Goal: Transaction & Acquisition: Download file/media

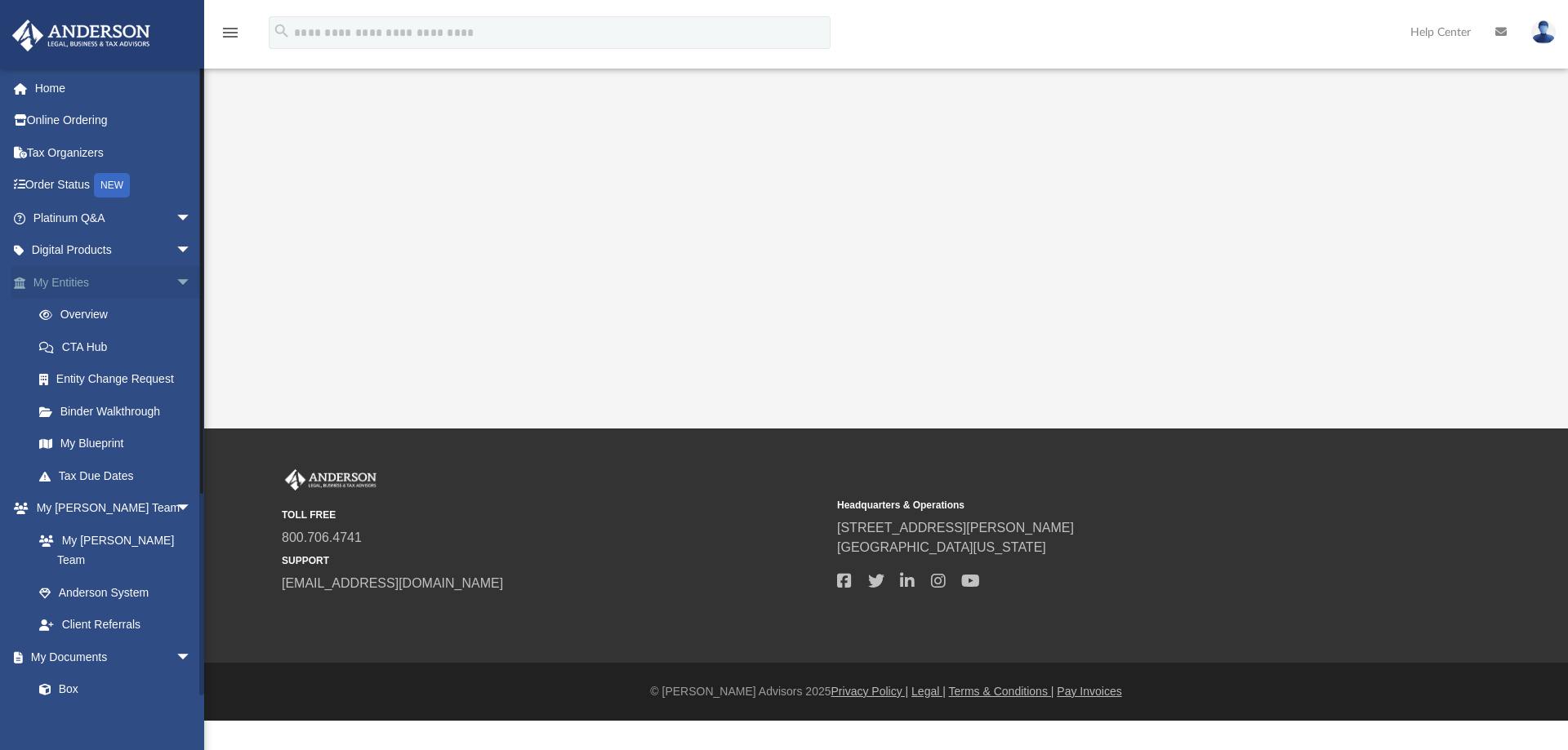
click at [106, 279] on link "My Entities arrow_drop_down" at bounding box center [114, 282] width 205 height 33
click at [176, 279] on span "arrow_drop_down" at bounding box center [192, 283] width 33 height 34
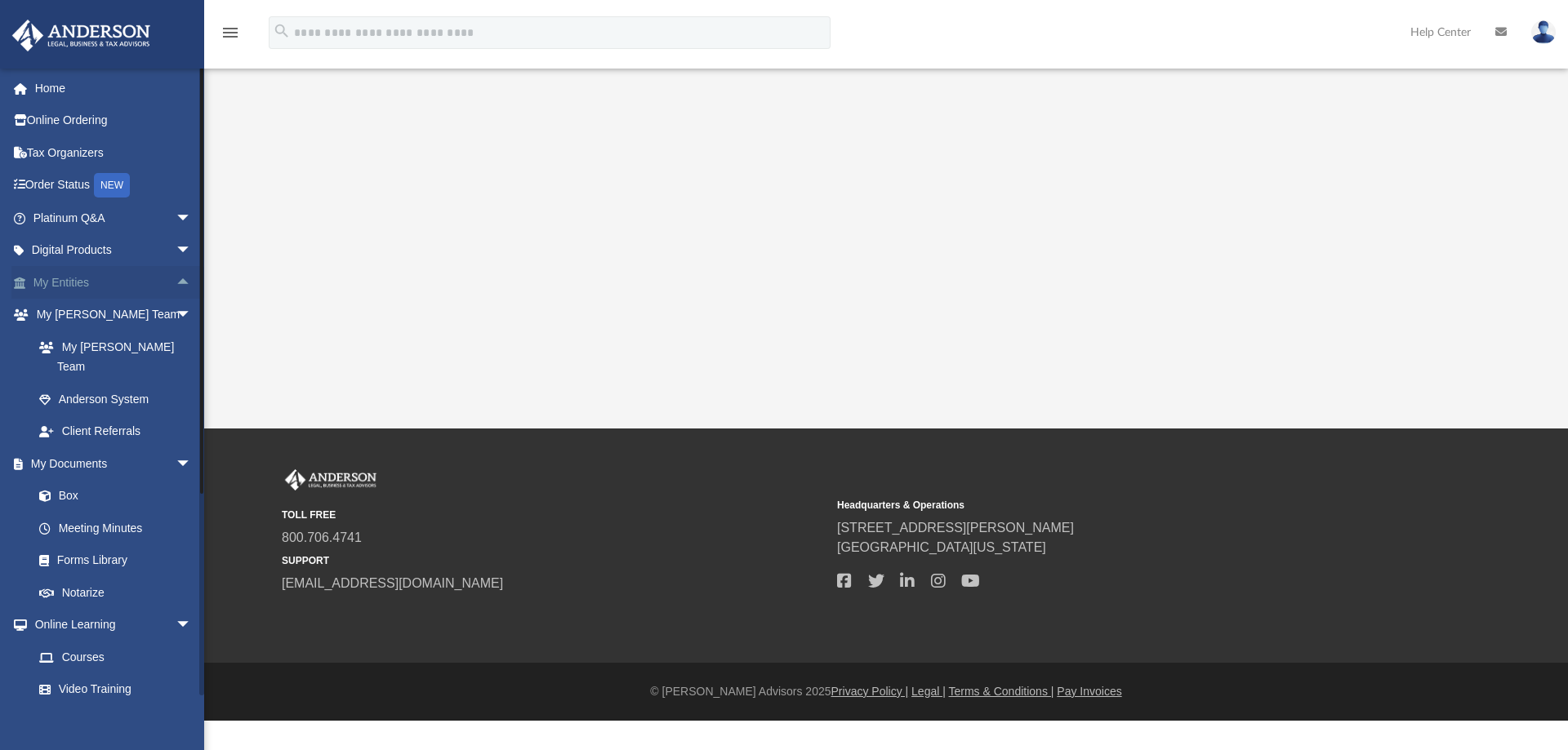
click at [176, 279] on span "arrow_drop_up" at bounding box center [192, 283] width 33 height 34
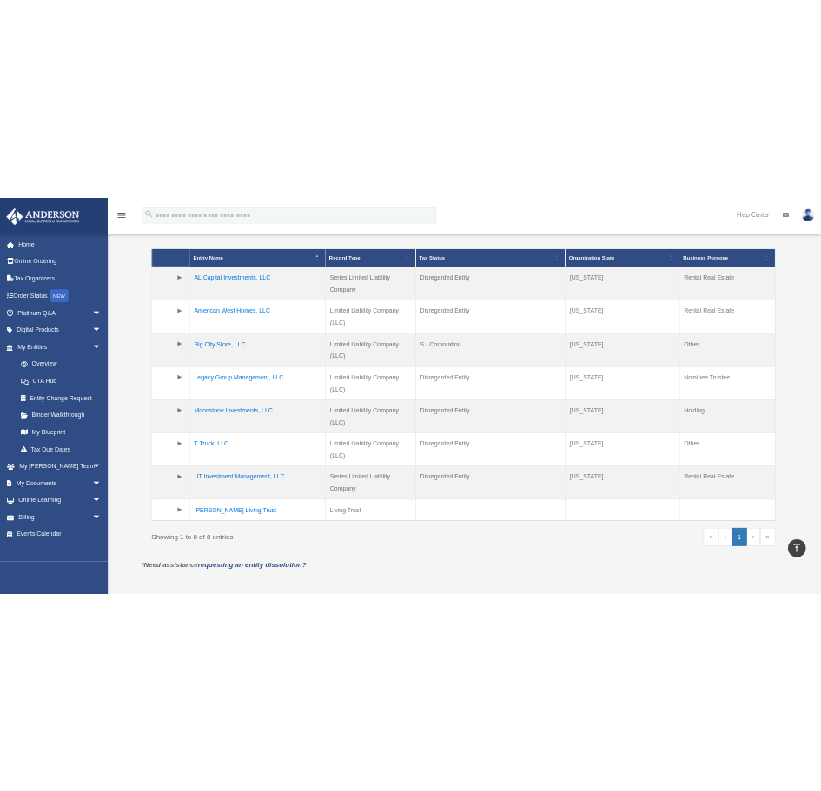
scroll to position [335, 0]
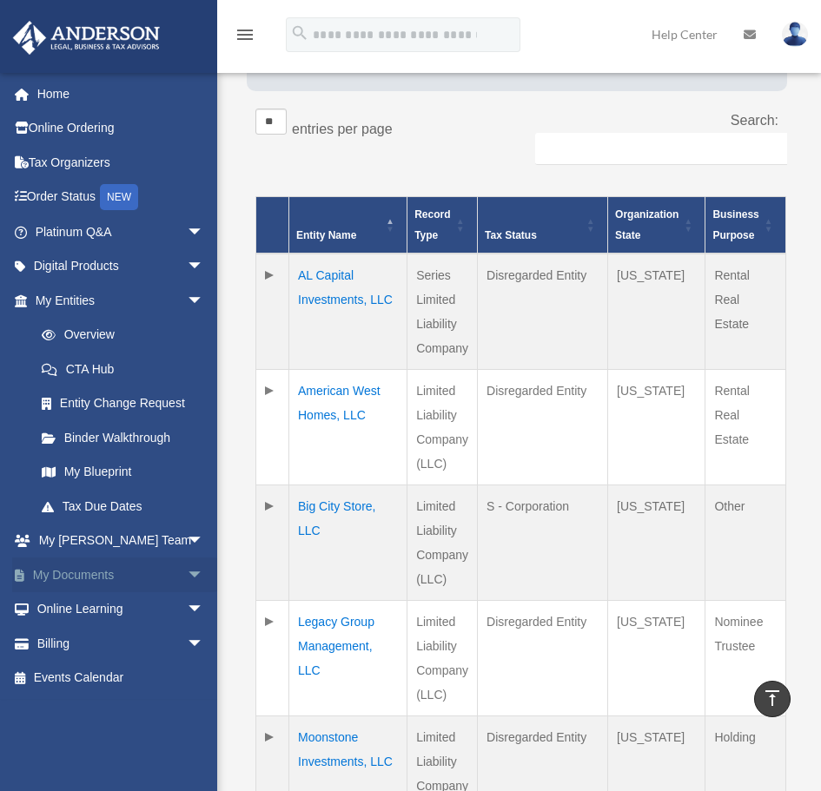
click at [187, 564] on span "arrow_drop_down" at bounding box center [204, 576] width 35 height 36
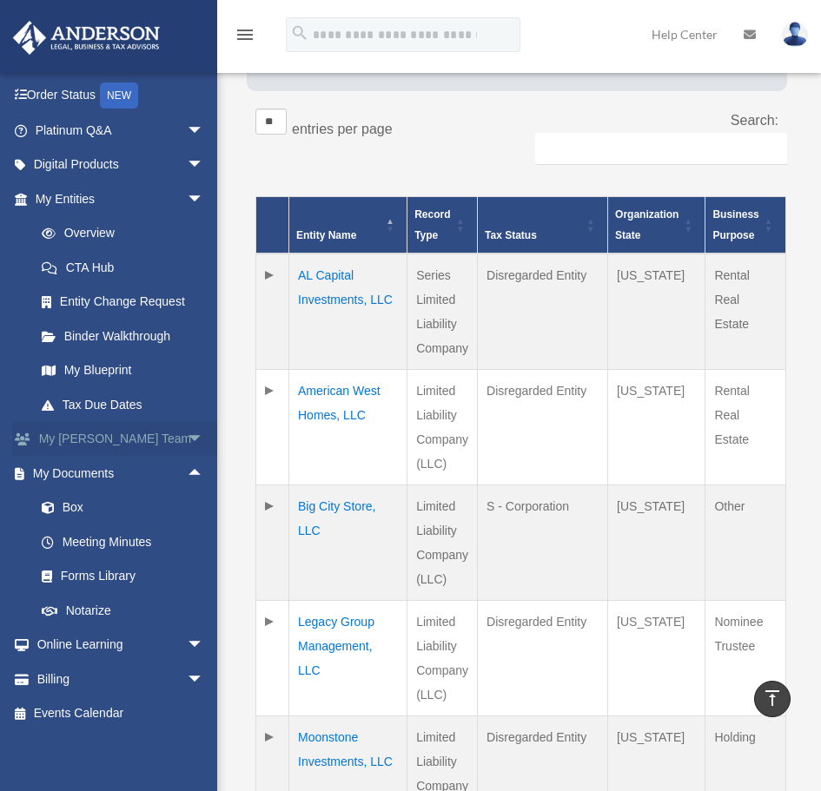
scroll to position [103, 0]
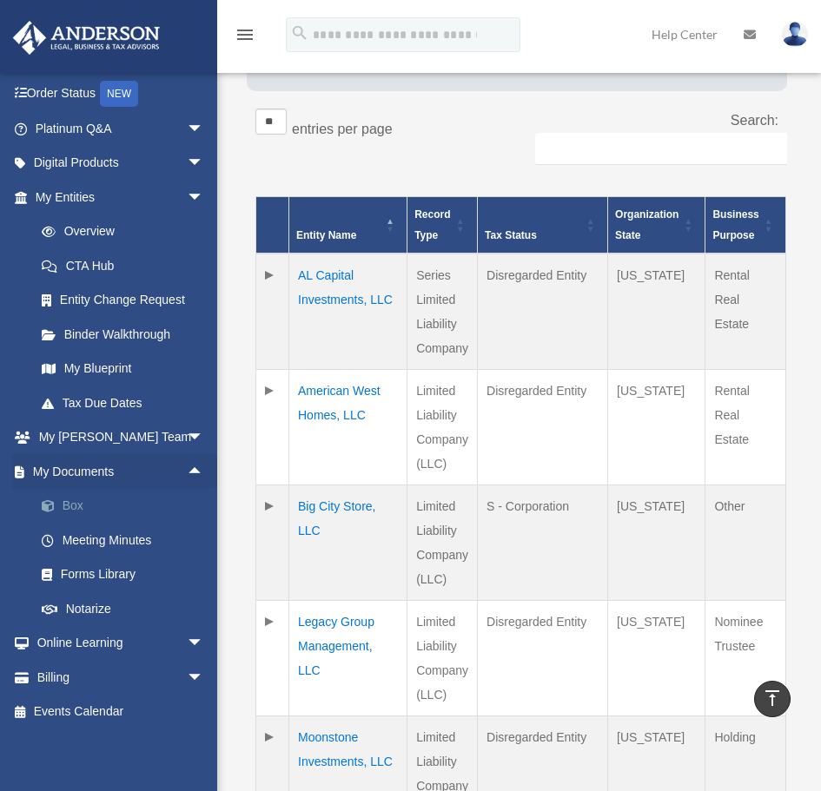
click at [67, 506] on link "Box" at bounding box center [127, 506] width 206 height 35
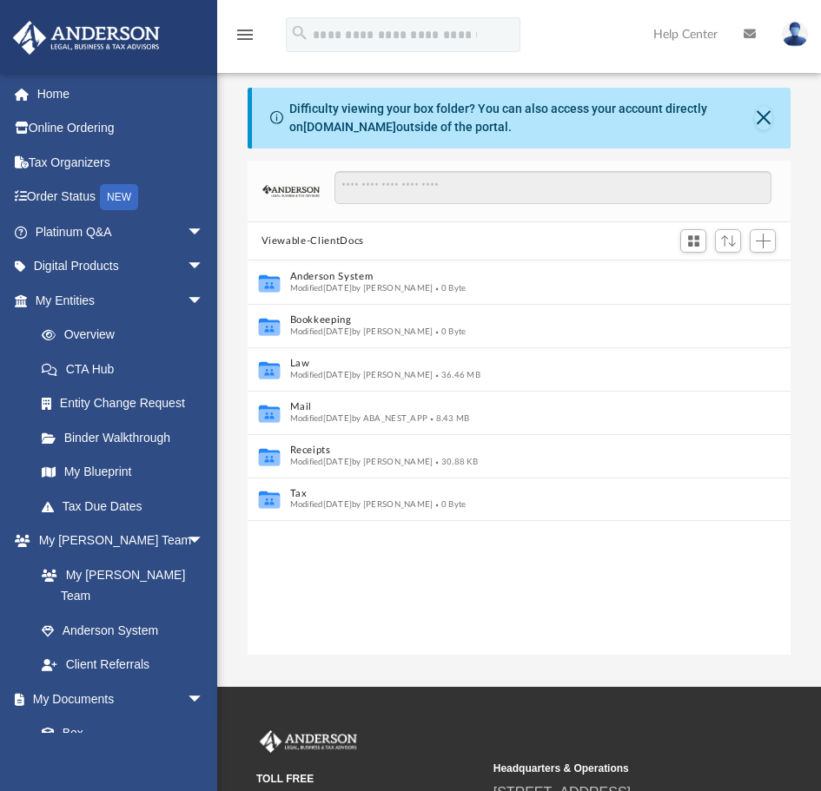
scroll to position [382, 530]
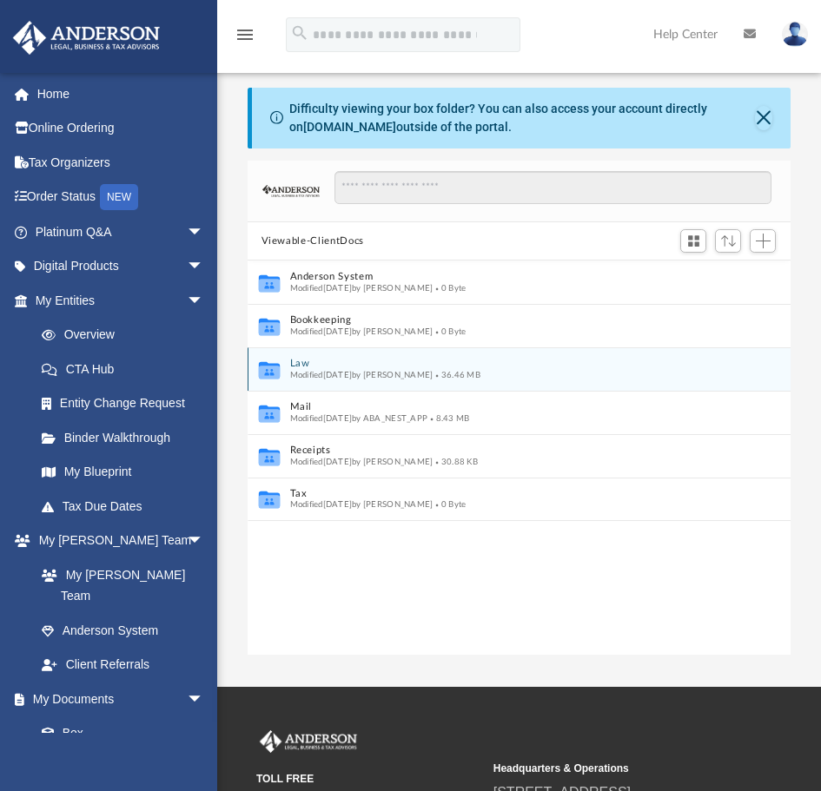
click at [433, 373] on span "Modified Wed Jul 16 2025 by Emily Levy" at bounding box center [360, 375] width 143 height 9
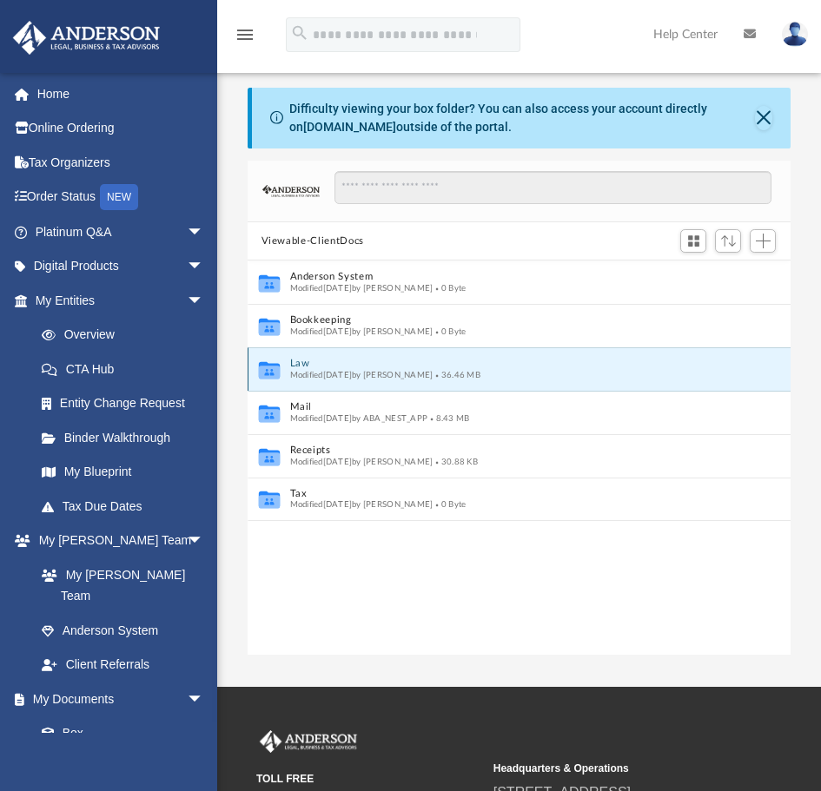
click at [298, 362] on button "Law" at bounding box center [507, 364] width 436 height 11
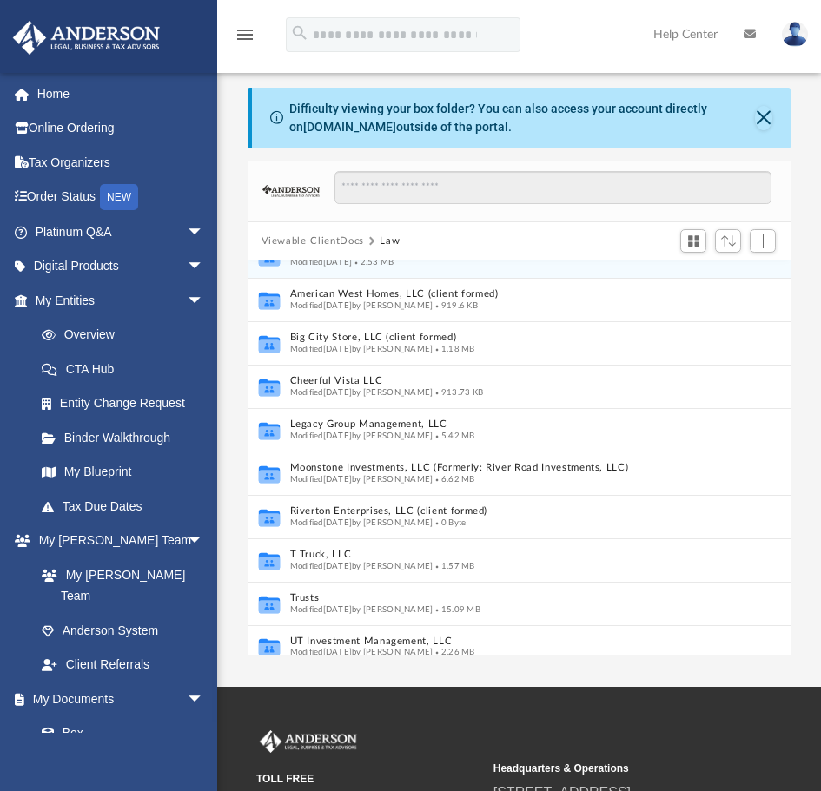
scroll to position [40, 0]
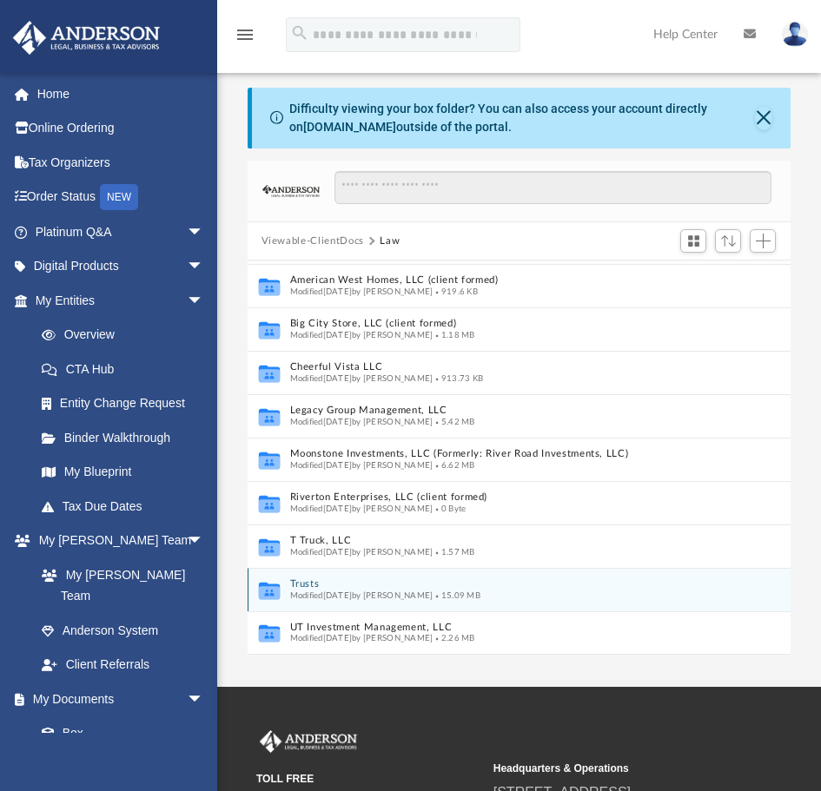
click at [618, 592] on div "Modified Mon Apr 28 2025 by Cora Melot 15.09 MB" at bounding box center [500, 596] width 423 height 11
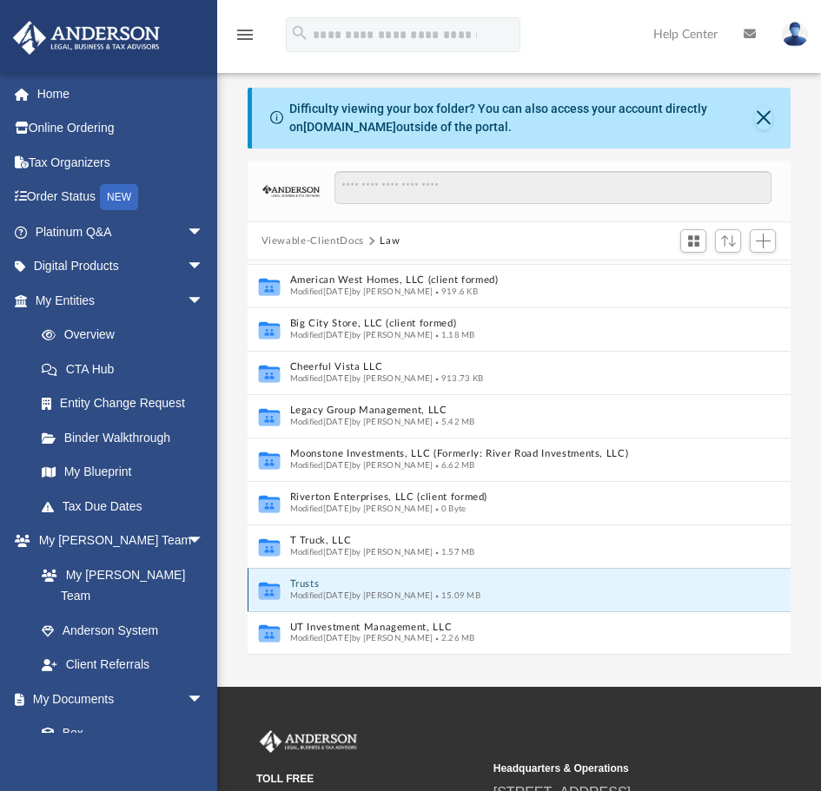
click at [412, 579] on button "Trusts" at bounding box center [500, 584] width 423 height 11
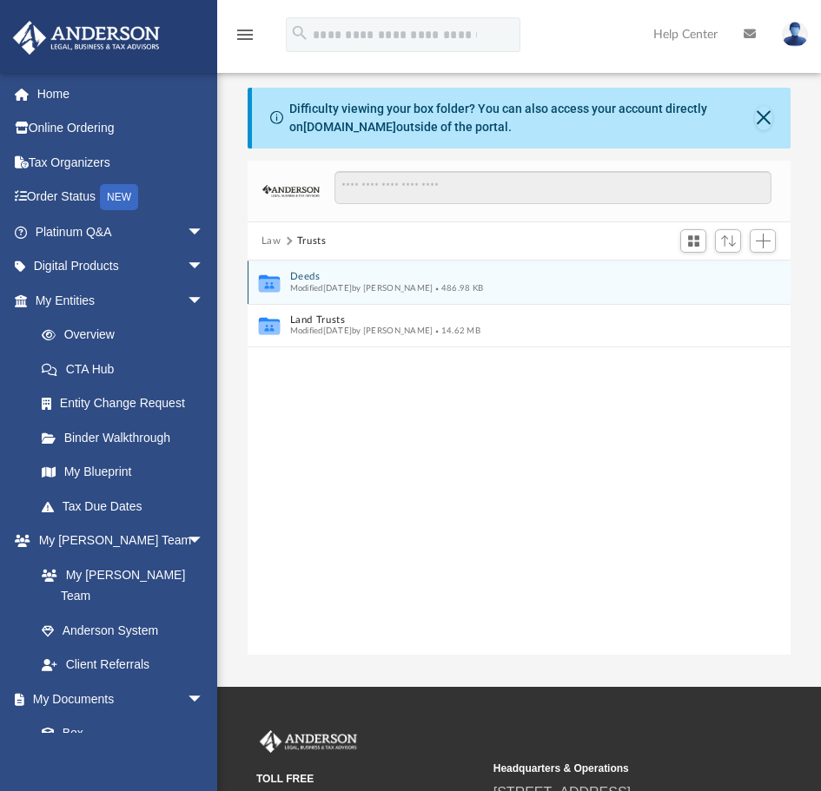
scroll to position [0, 0]
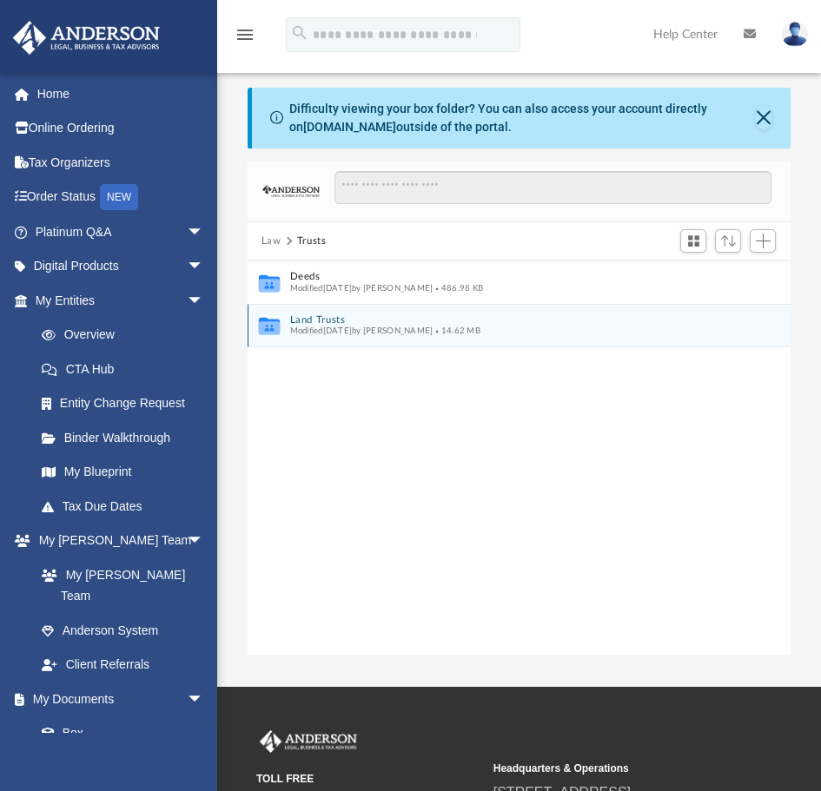
click at [319, 324] on button "Land Trusts" at bounding box center [507, 319] width 436 height 11
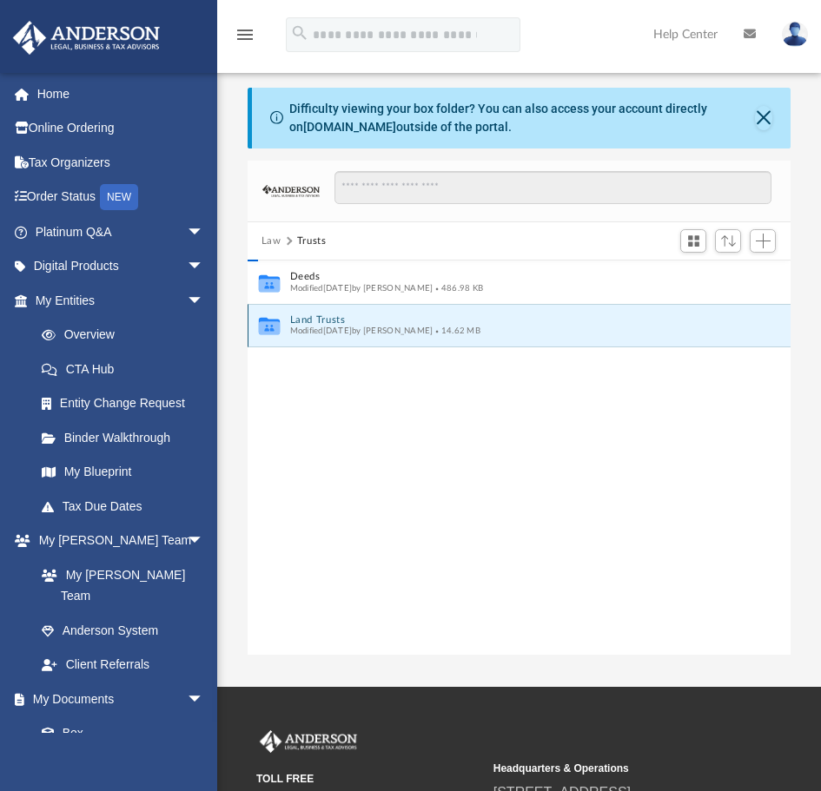
click at [319, 324] on button "Land Trusts" at bounding box center [507, 319] width 436 height 11
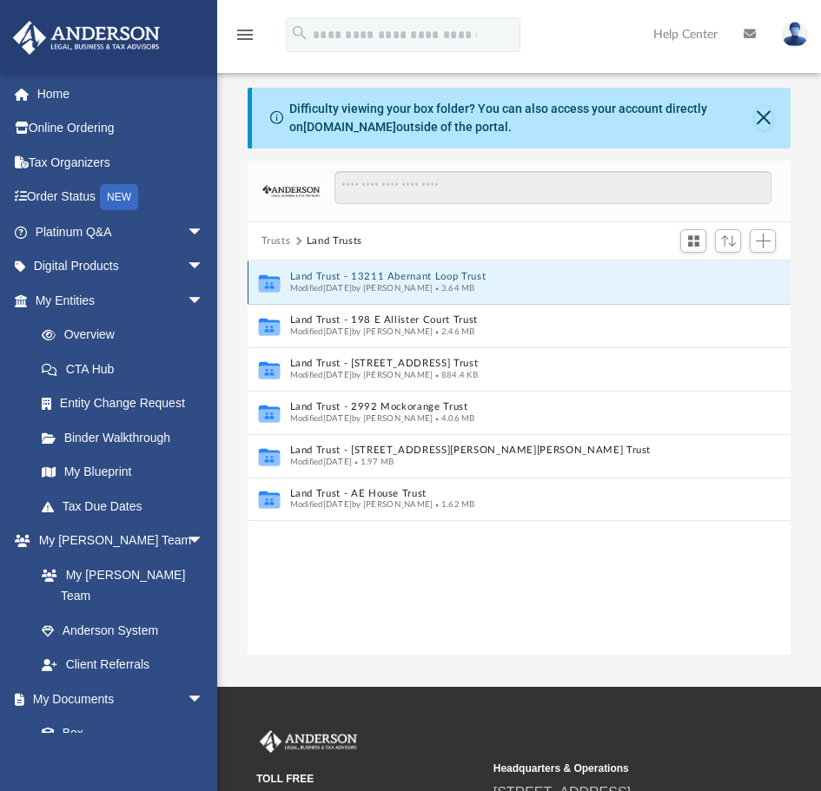
click at [420, 275] on button "Land Trust - 13211 Abernant Loop Trust" at bounding box center [507, 277] width 436 height 11
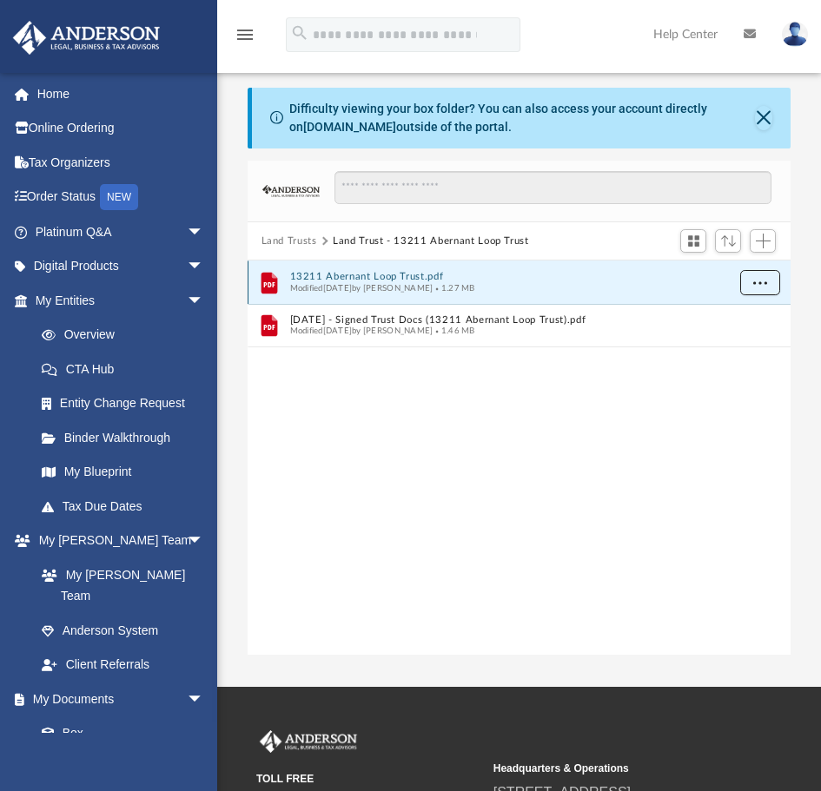
click at [760, 282] on span "More options" at bounding box center [759, 283] width 14 height 10
click at [751, 347] on li "Download" at bounding box center [743, 346] width 50 height 18
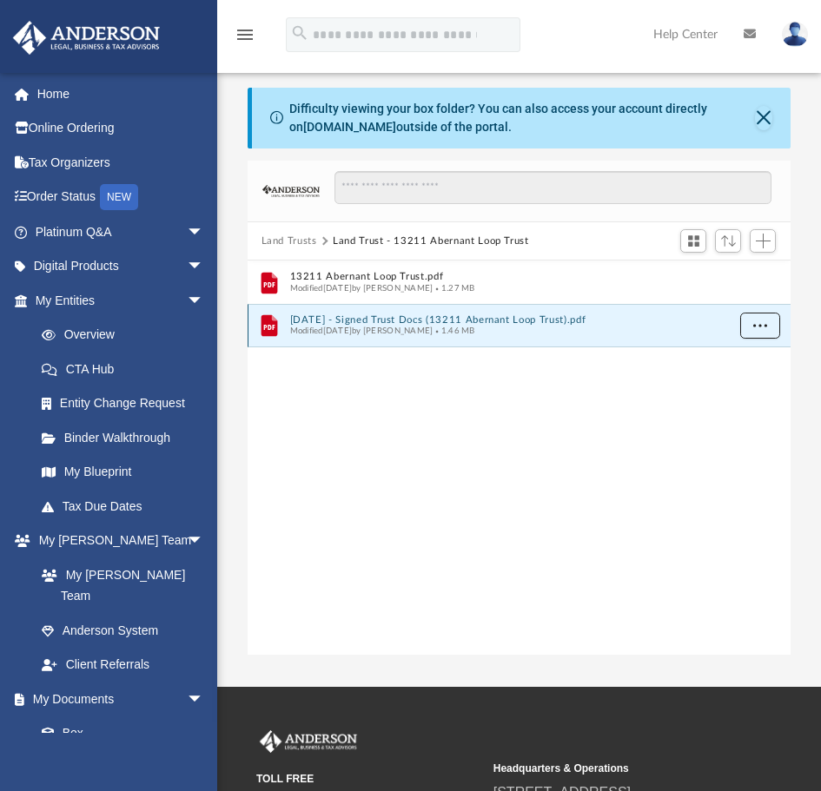
click at [750, 326] on button "More options" at bounding box center [759, 327] width 40 height 26
click at [744, 388] on li "Download" at bounding box center [743, 389] width 50 height 18
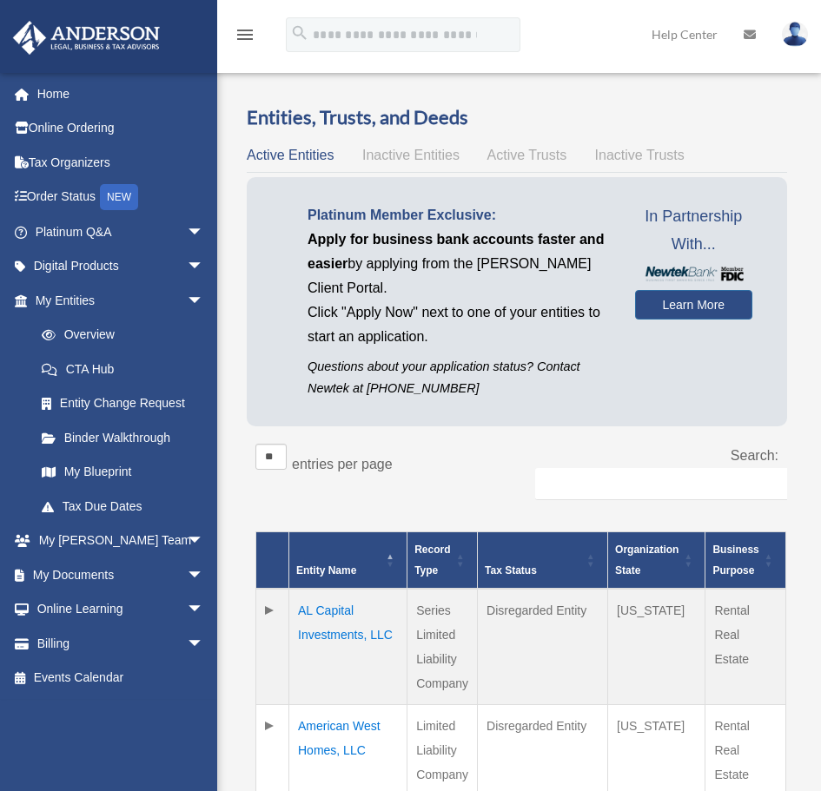
scroll to position [331, 0]
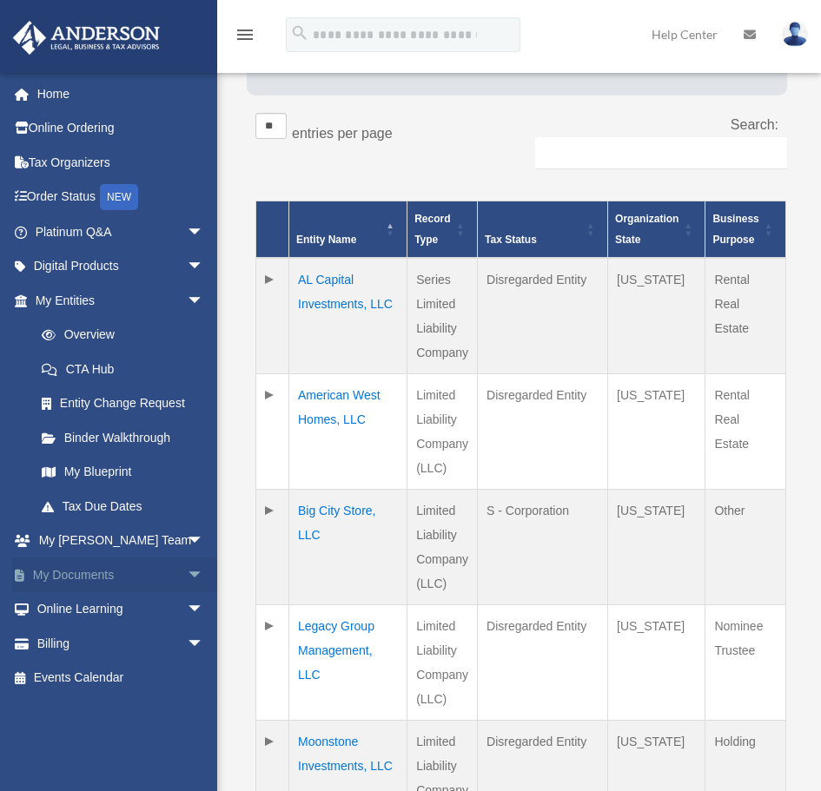
click at [187, 573] on span "arrow_drop_down" at bounding box center [204, 576] width 35 height 36
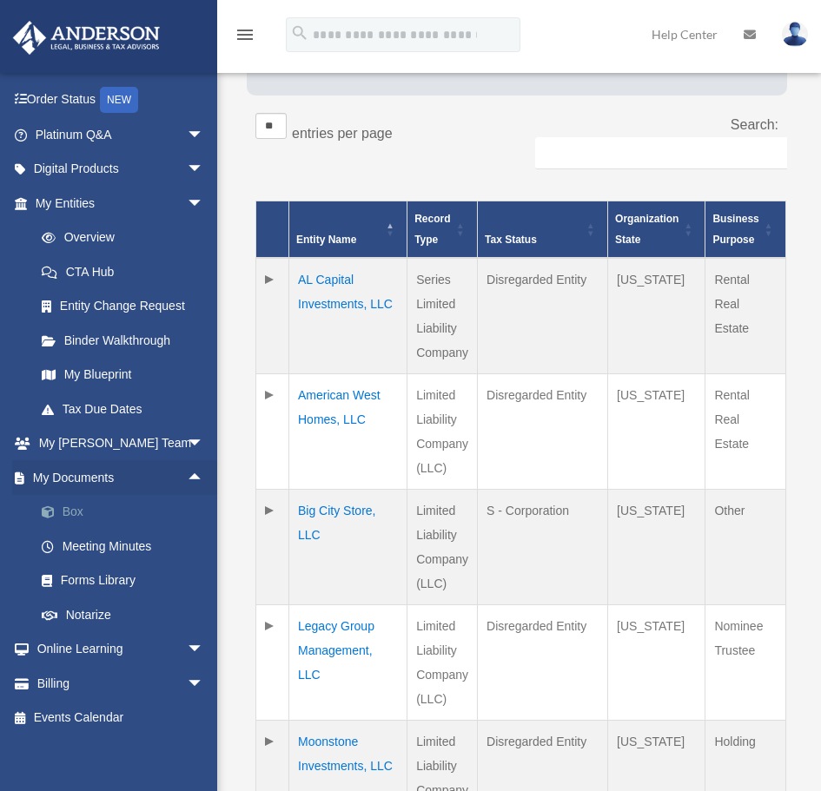
scroll to position [103, 0]
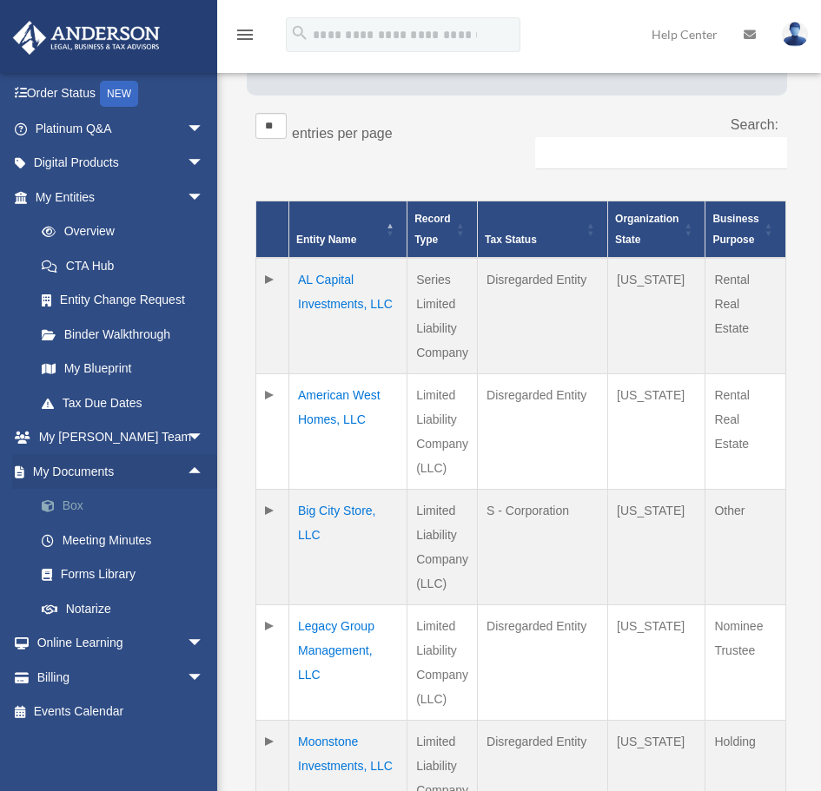
click at [79, 498] on link "Box" at bounding box center [127, 506] width 206 height 35
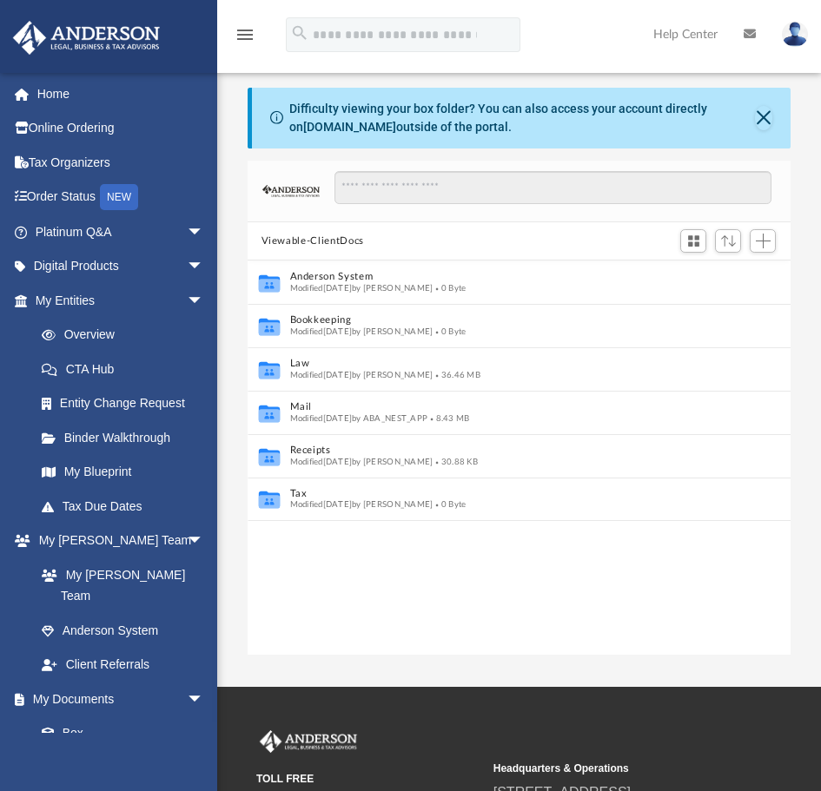
scroll to position [382, 530]
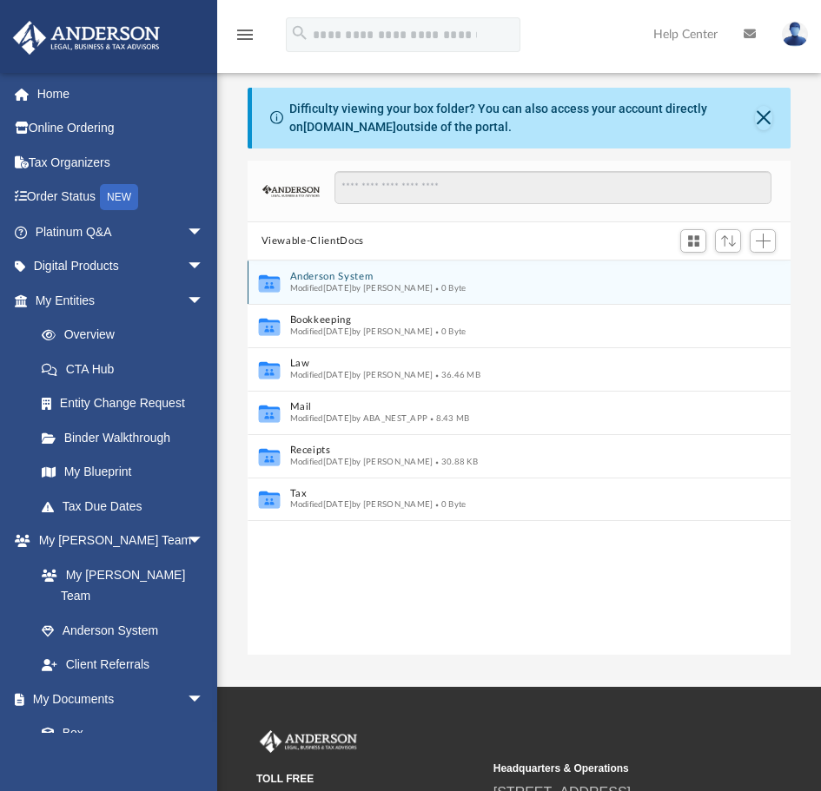
click at [509, 283] on div "Modified Tue Sep 19 2023 by Tasha Spears 0 Byte" at bounding box center [507, 288] width 436 height 11
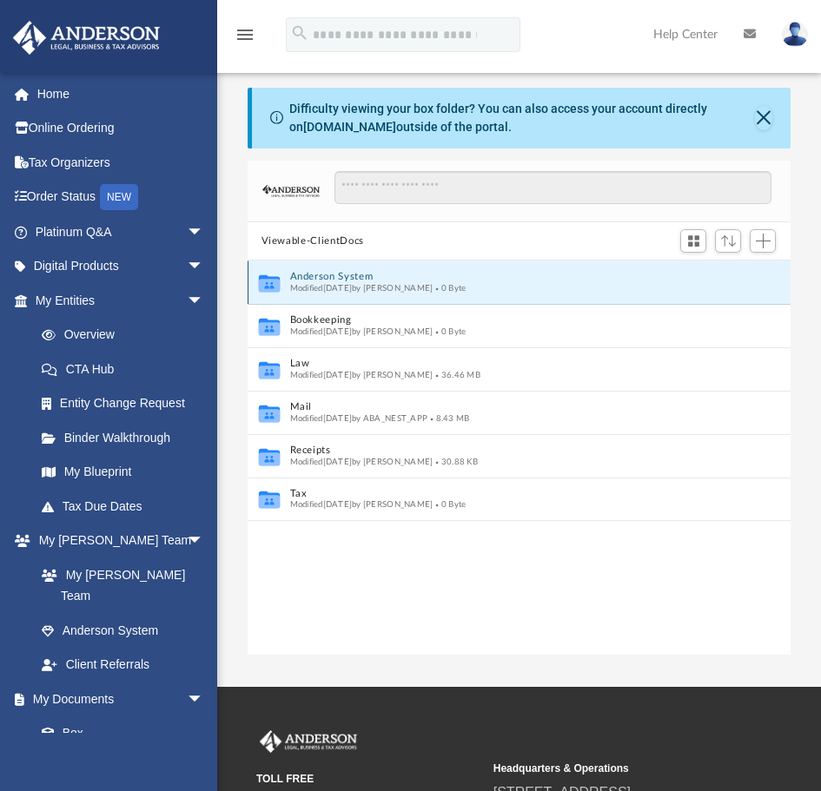
click at [509, 283] on div "Modified Tue Sep 19 2023 by Tasha Spears 0 Byte" at bounding box center [507, 288] width 436 height 11
click at [350, 276] on button "Anderson System" at bounding box center [507, 277] width 436 height 11
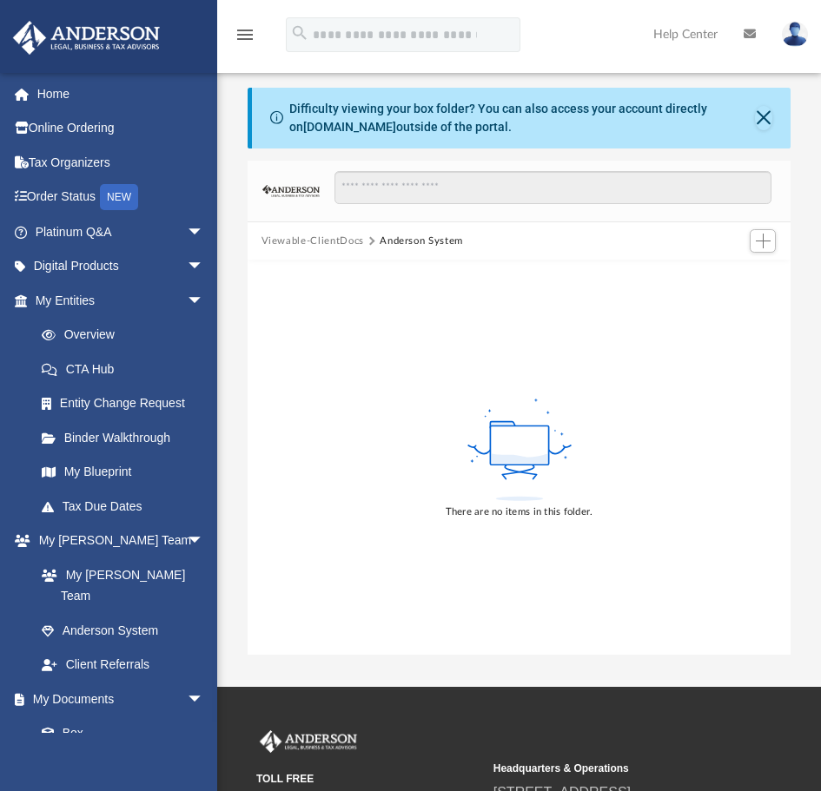
click at [333, 237] on button "Viewable-ClientDocs" at bounding box center [312, 242] width 102 height 16
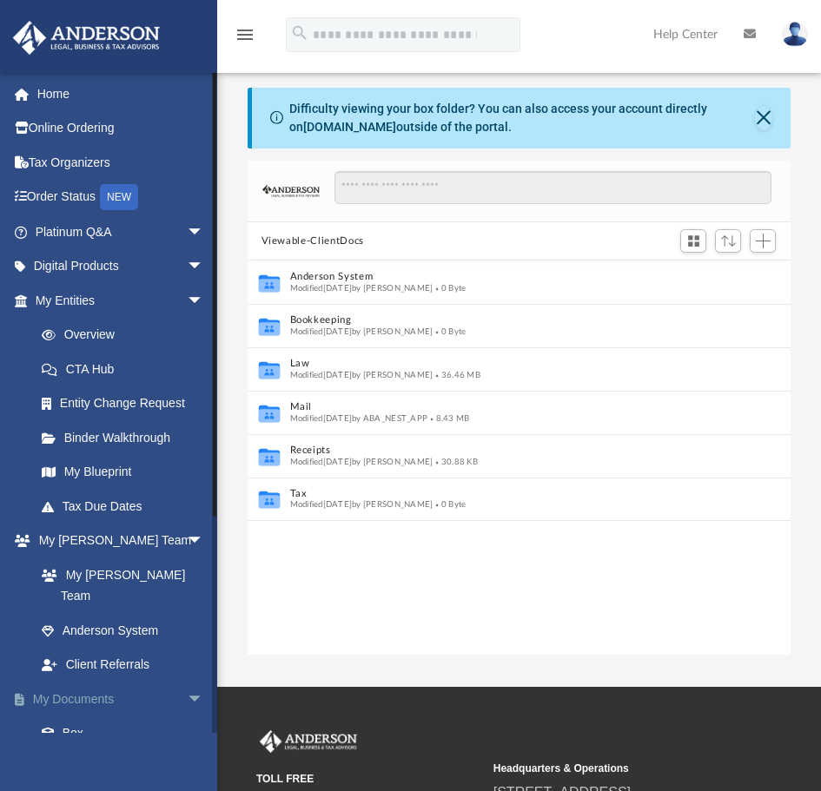
click at [82, 682] on link "My Documents arrow_drop_down" at bounding box center [121, 699] width 218 height 35
click at [72, 717] on link "Box" at bounding box center [127, 734] width 206 height 35
click at [122, 613] on link "Anderson System" at bounding box center [127, 630] width 206 height 35
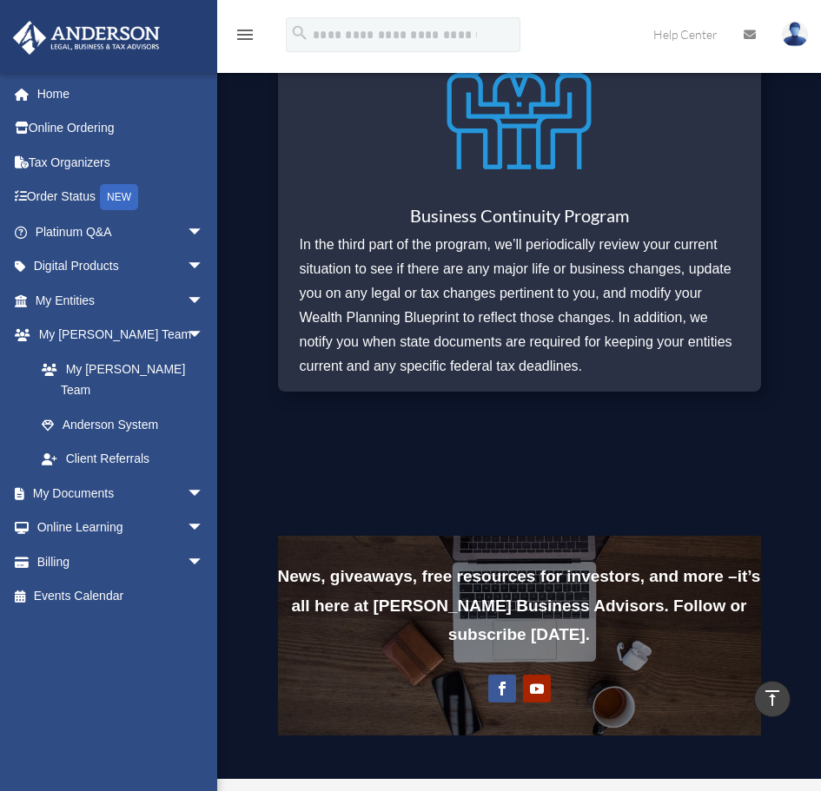
scroll to position [2064, 0]
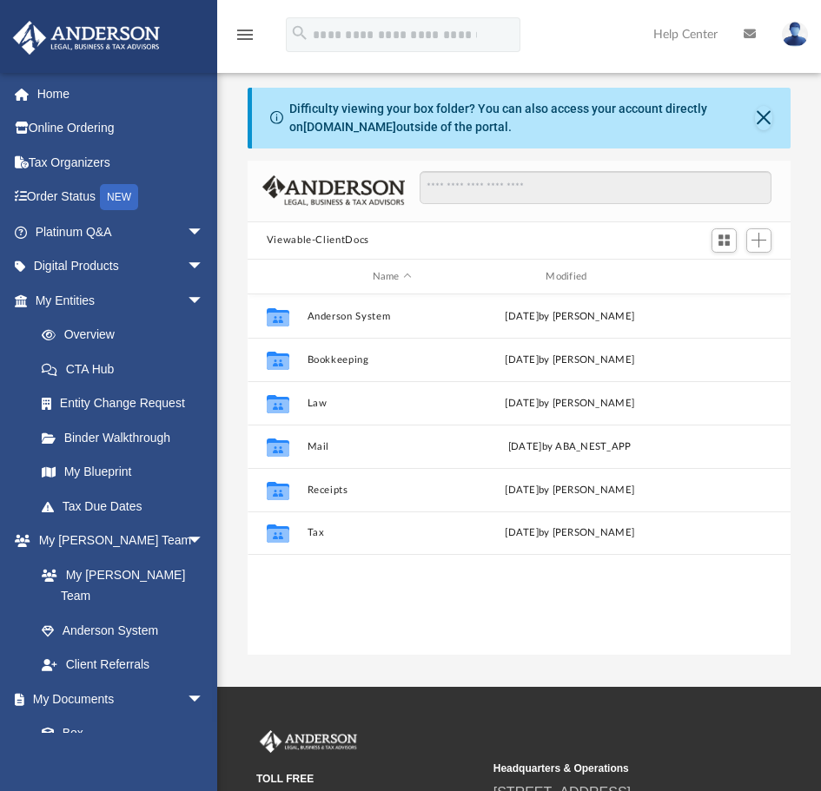
scroll to position [382, 530]
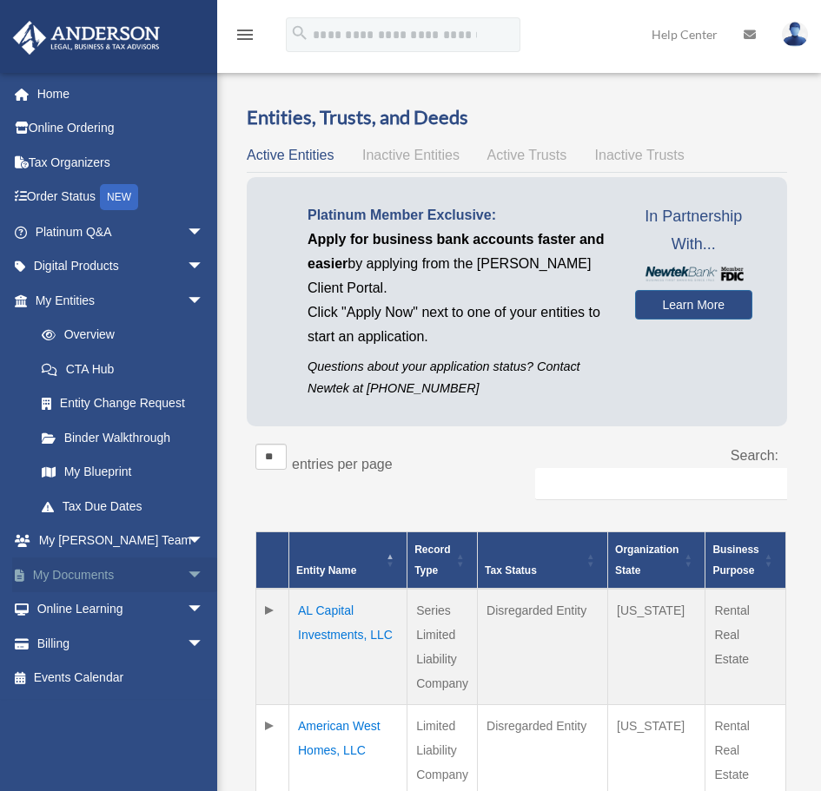
click at [187, 566] on span "arrow_drop_down" at bounding box center [204, 576] width 35 height 36
click at [72, 612] on link "Box" at bounding box center [127, 609] width 206 height 35
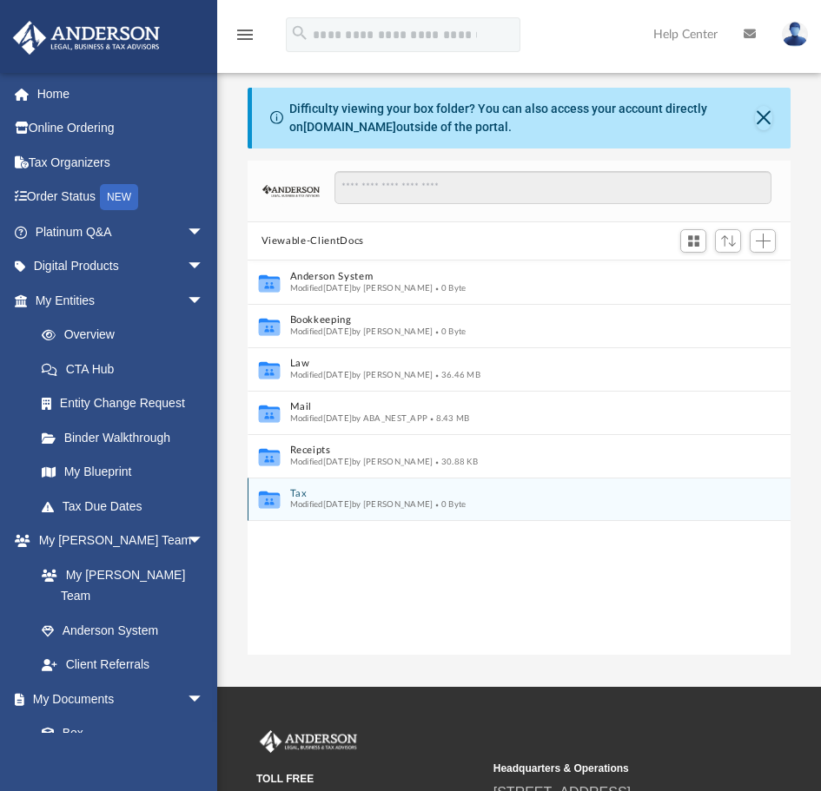
scroll to position [382, 530]
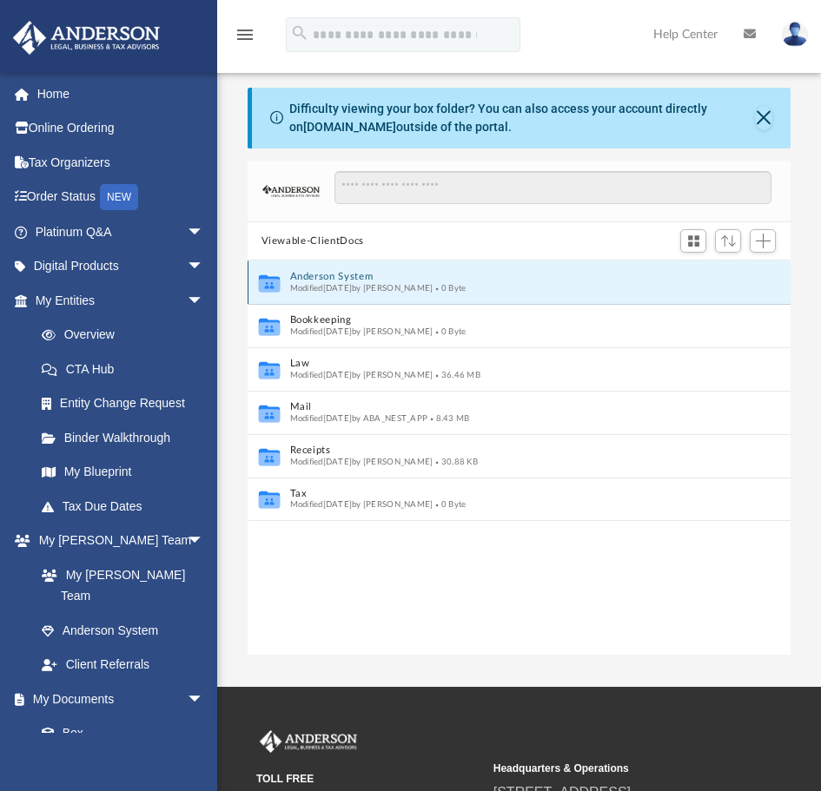
click at [324, 273] on button "Anderson System" at bounding box center [507, 277] width 436 height 11
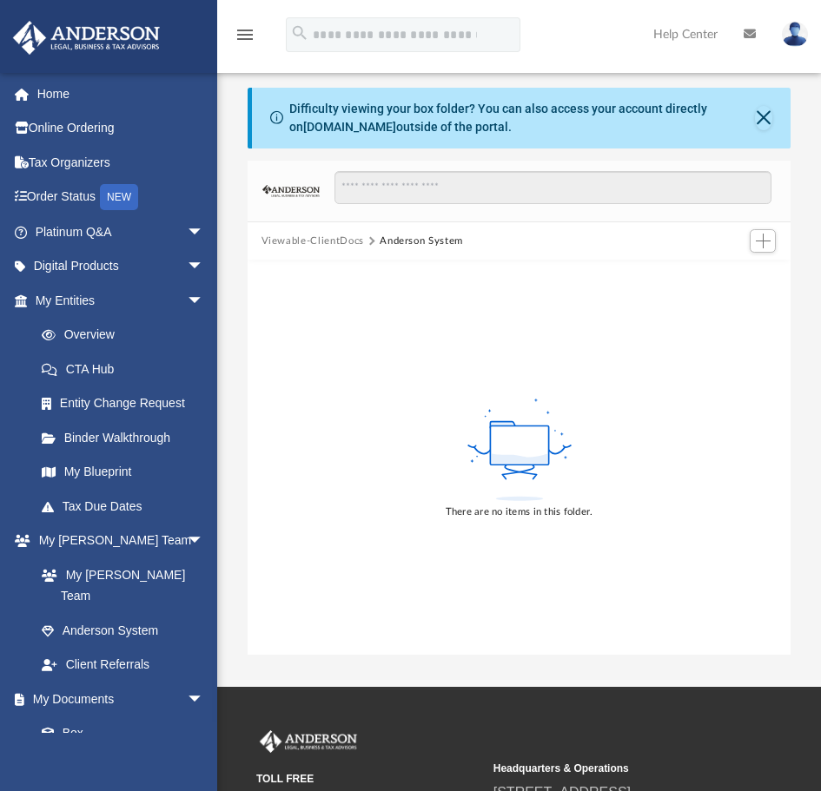
click at [319, 236] on button "Viewable-ClientDocs" at bounding box center [312, 242] width 102 height 16
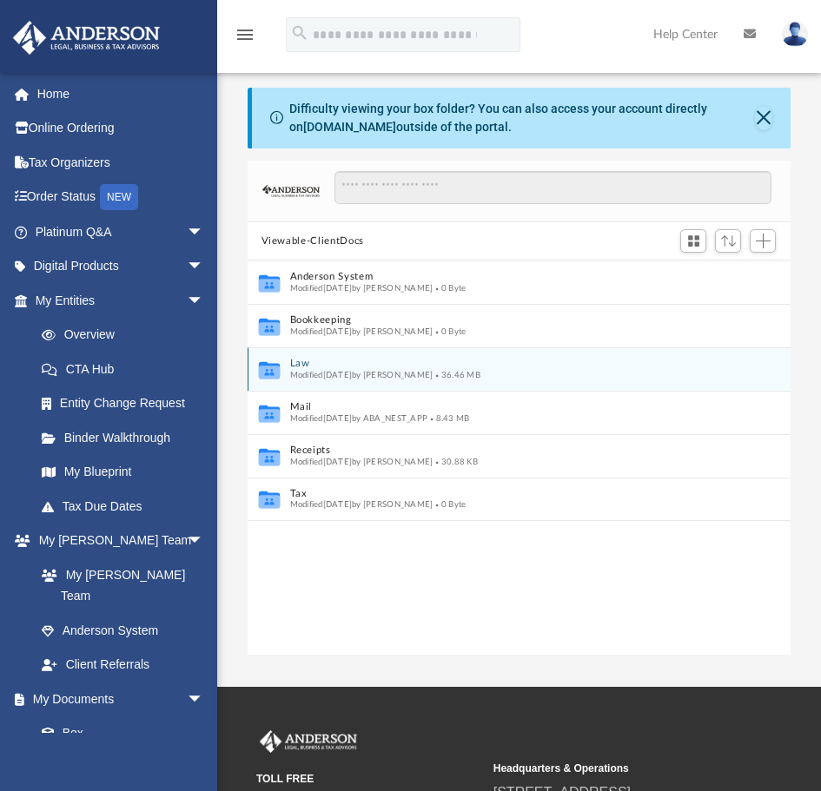
click at [295, 366] on button "Law" at bounding box center [507, 364] width 436 height 11
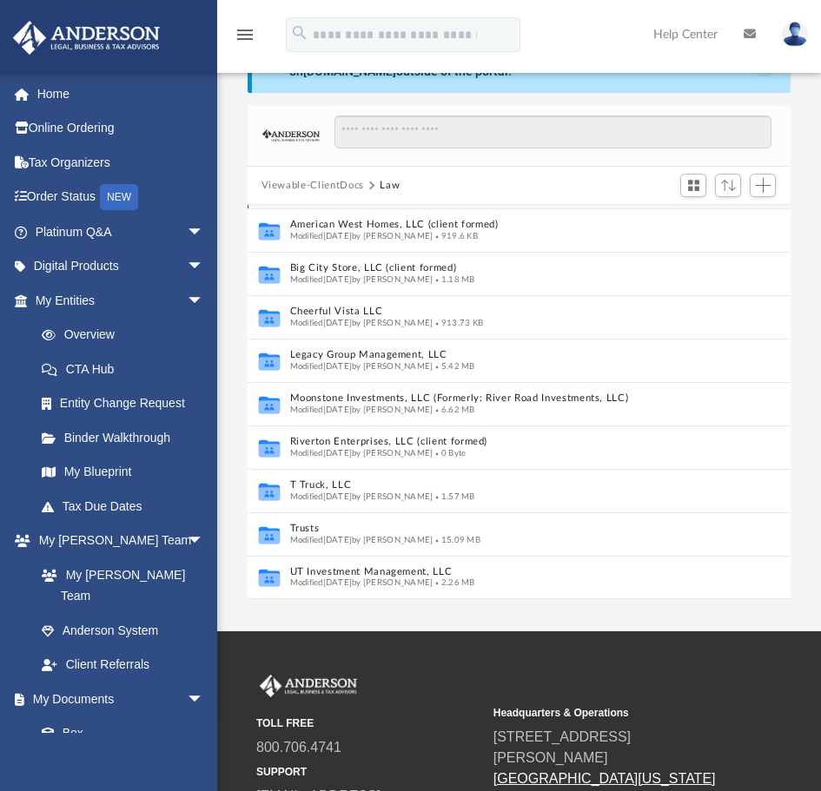
scroll to position [87, 0]
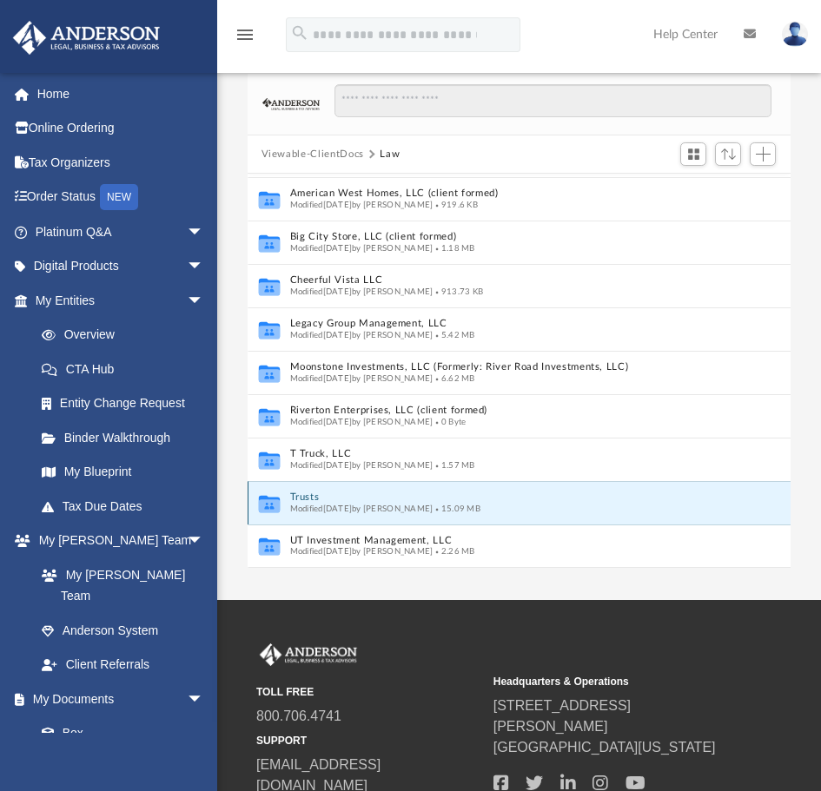
click at [308, 498] on button "Trusts" at bounding box center [500, 498] width 423 height 11
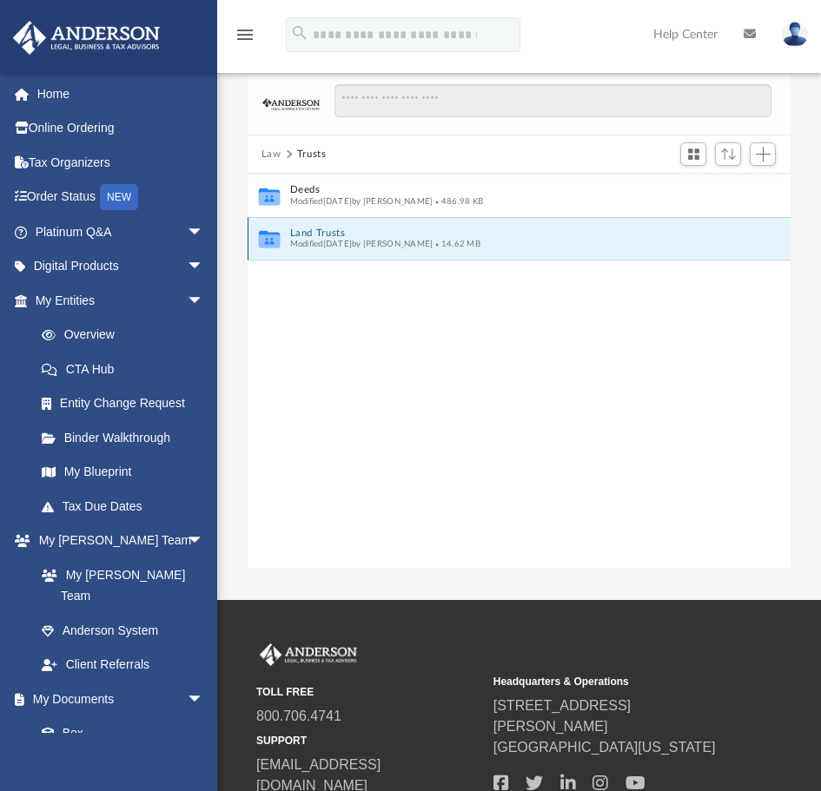
click at [308, 235] on button "Land Trusts" at bounding box center [507, 233] width 436 height 11
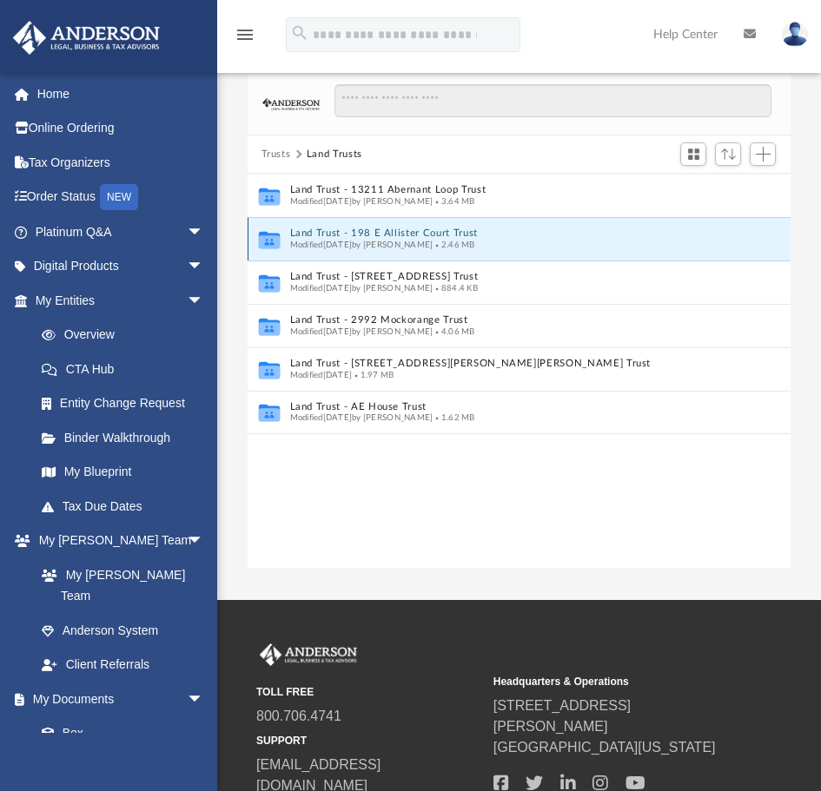
drag, startPoint x: 333, startPoint y: 233, endPoint x: 301, endPoint y: 231, distance: 32.2
click at [301, 231] on button "Land Trust - 198 E Allister Court Trust" at bounding box center [507, 233] width 436 height 11
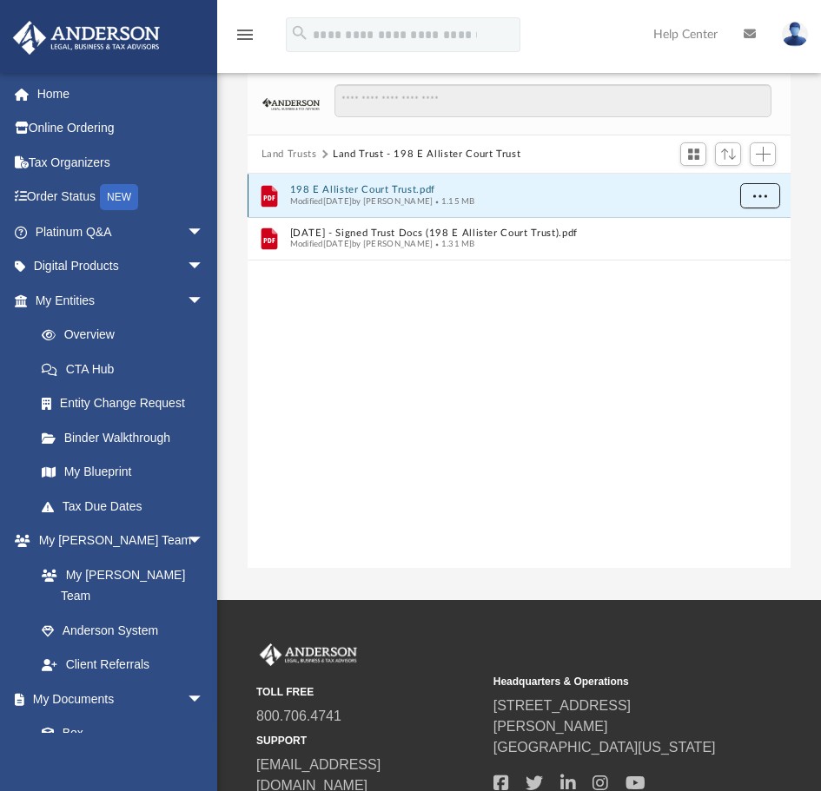
click at [762, 200] on button "More options" at bounding box center [759, 196] width 40 height 26
click at [736, 261] on li "Download" at bounding box center [743, 259] width 50 height 18
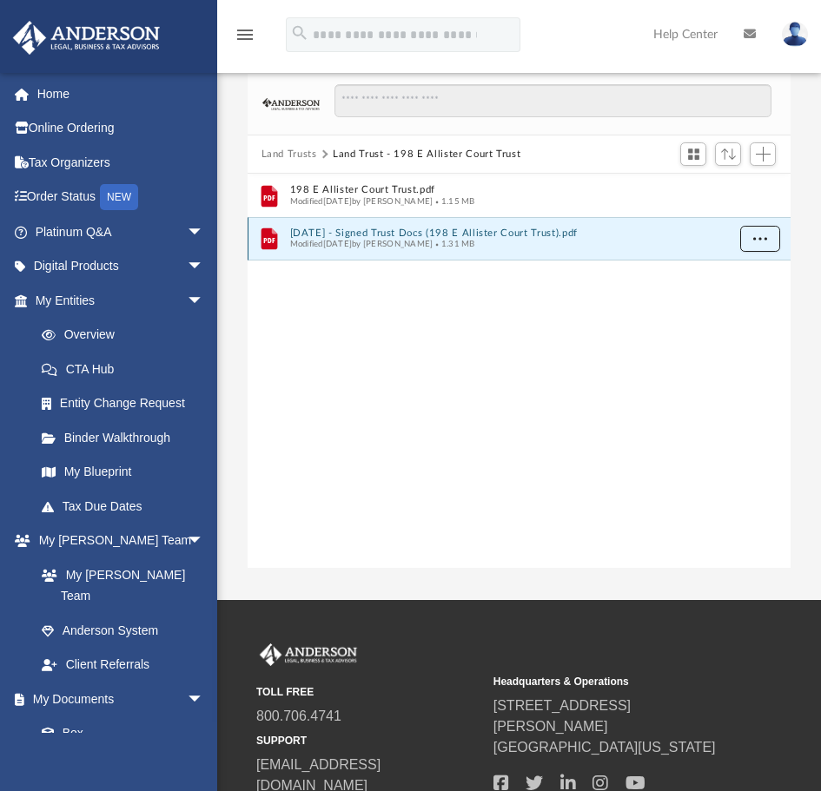
click at [761, 241] on span "More options" at bounding box center [759, 239] width 14 height 10
click at [741, 305] on li "Download" at bounding box center [743, 302] width 50 height 18
click at [283, 153] on button "Land Trusts" at bounding box center [289, 155] width 56 height 16
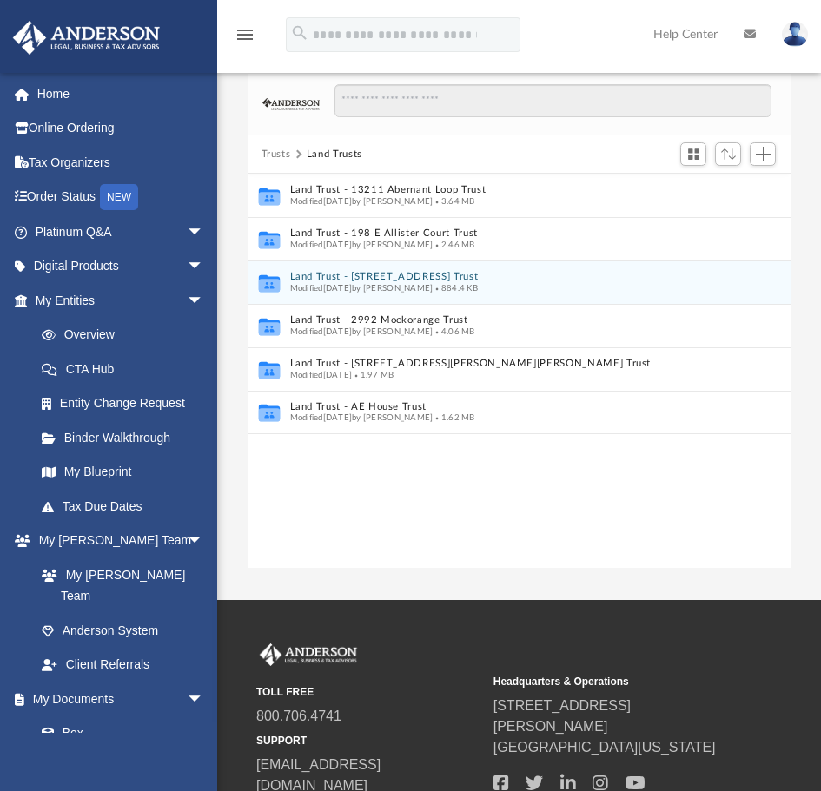
click at [367, 278] on button "Land Trust - 1982 W Golden Valley Drive Trust" at bounding box center [507, 277] width 436 height 11
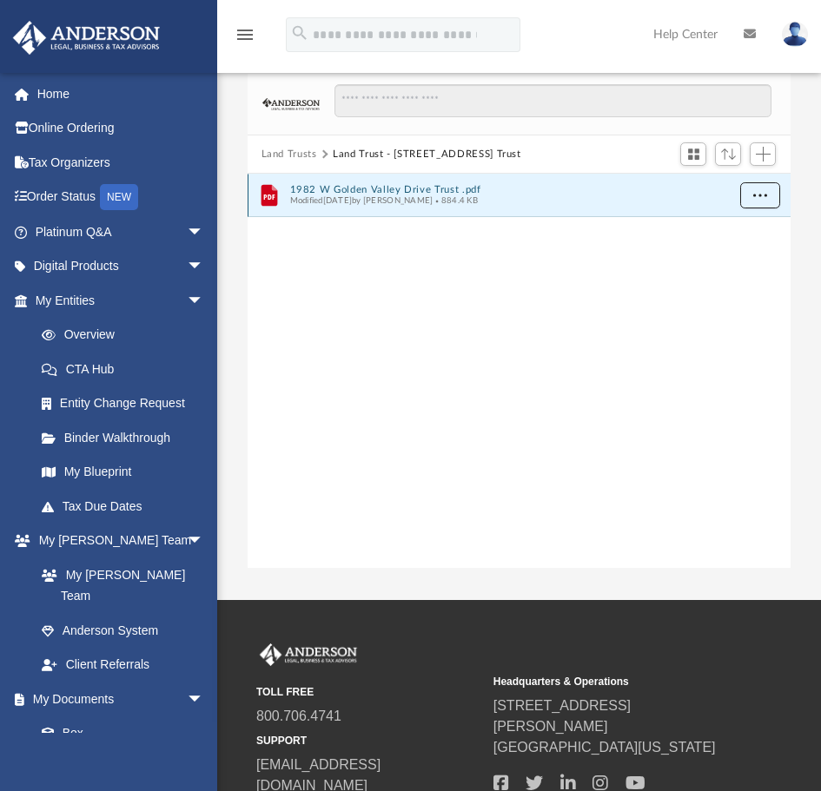
click at [756, 196] on span "More options" at bounding box center [759, 195] width 14 height 10
click at [744, 259] on li "Download" at bounding box center [743, 258] width 50 height 18
click at [294, 150] on button "Land Trusts" at bounding box center [289, 155] width 56 height 16
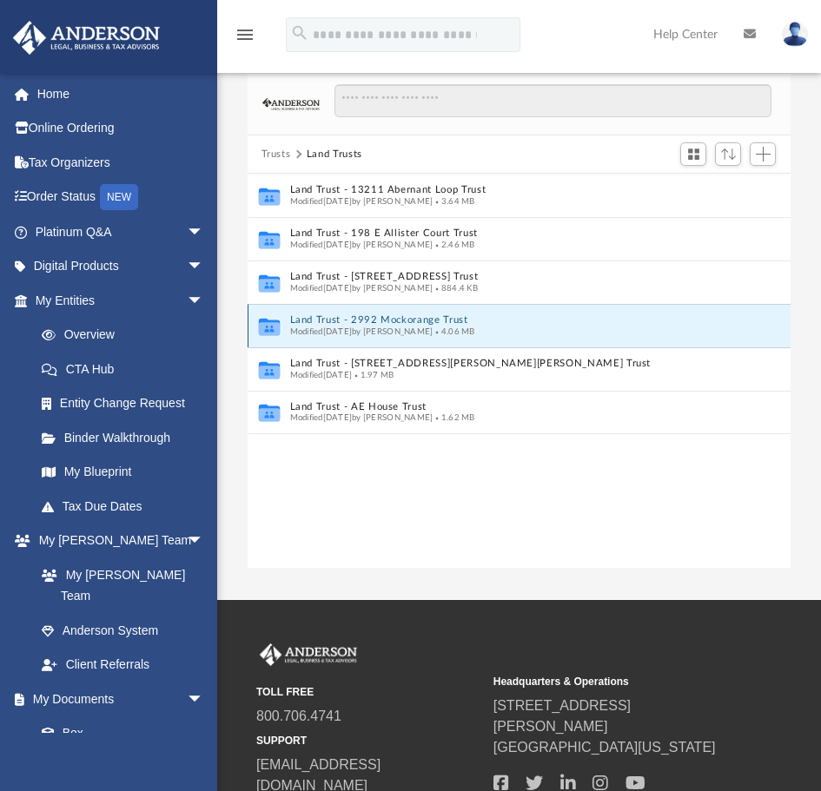
click at [391, 320] on button "Land Trust - 2992 Mockorange Trust" at bounding box center [507, 320] width 436 height 11
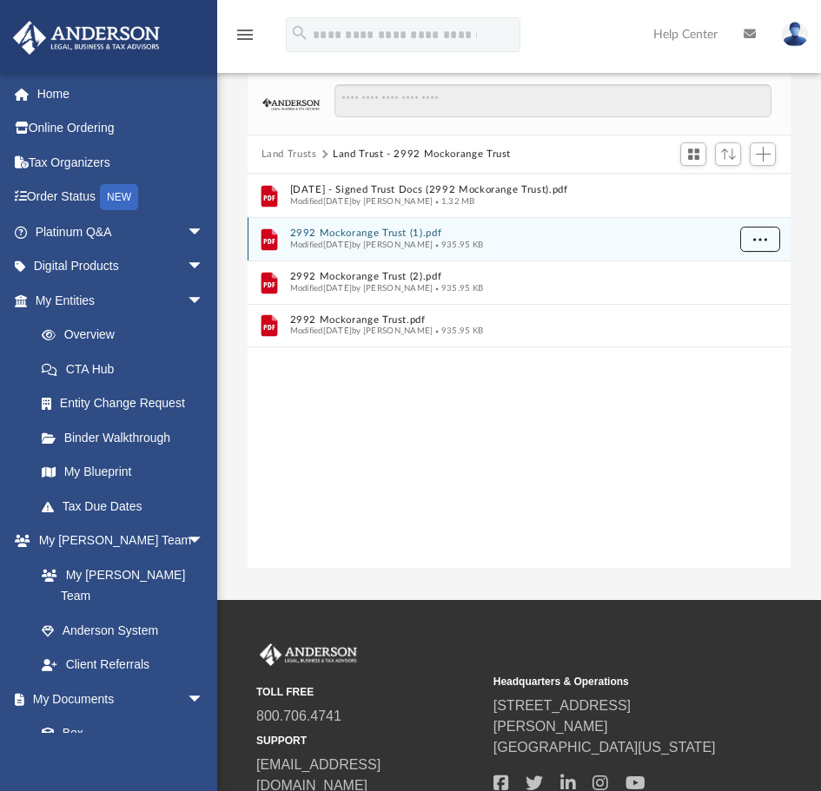
click at [762, 239] on span "More options" at bounding box center [759, 240] width 14 height 10
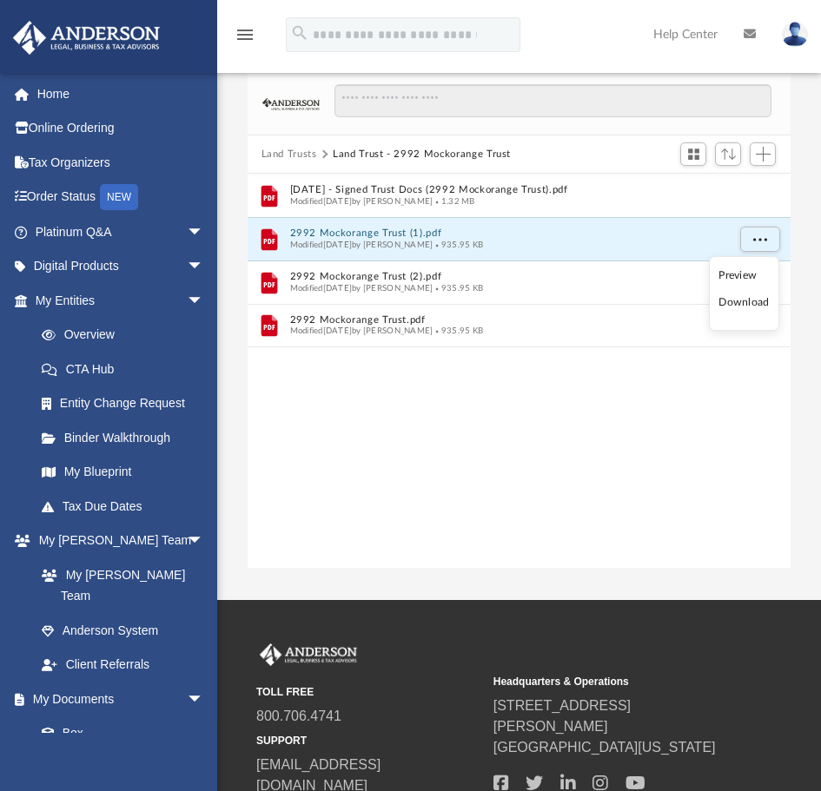
click at [604, 453] on div "File 2025.04.21 - Signed Trust Docs (2992 Mockorange Trust).pdf Modified Mon Ap…" at bounding box center [520, 371] width 544 height 394
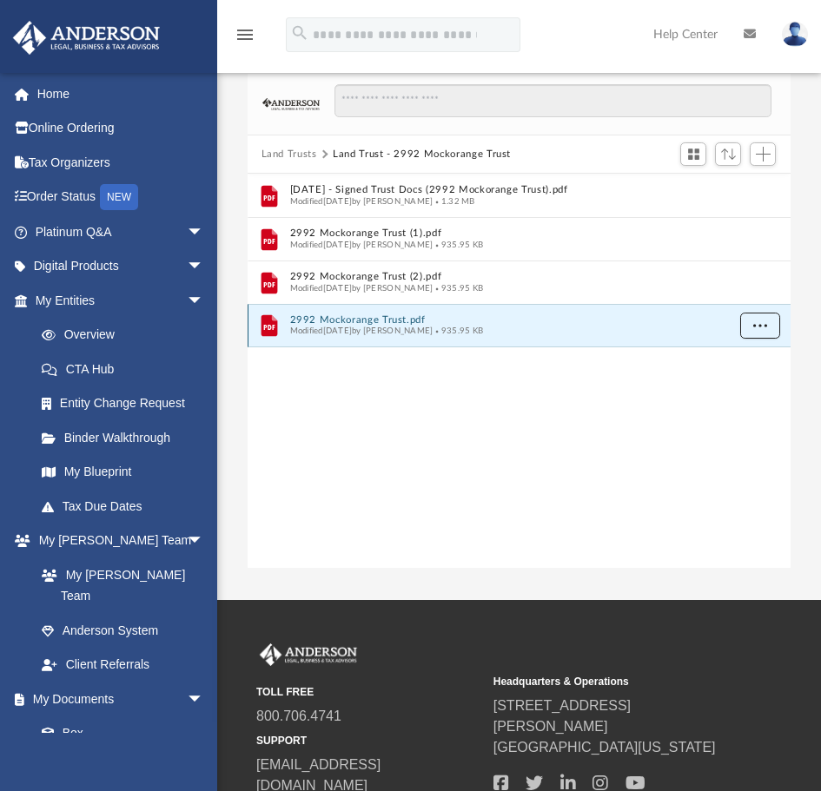
click at [754, 323] on span "More options" at bounding box center [759, 326] width 14 height 10
click at [742, 389] on li "Download" at bounding box center [743, 389] width 50 height 18
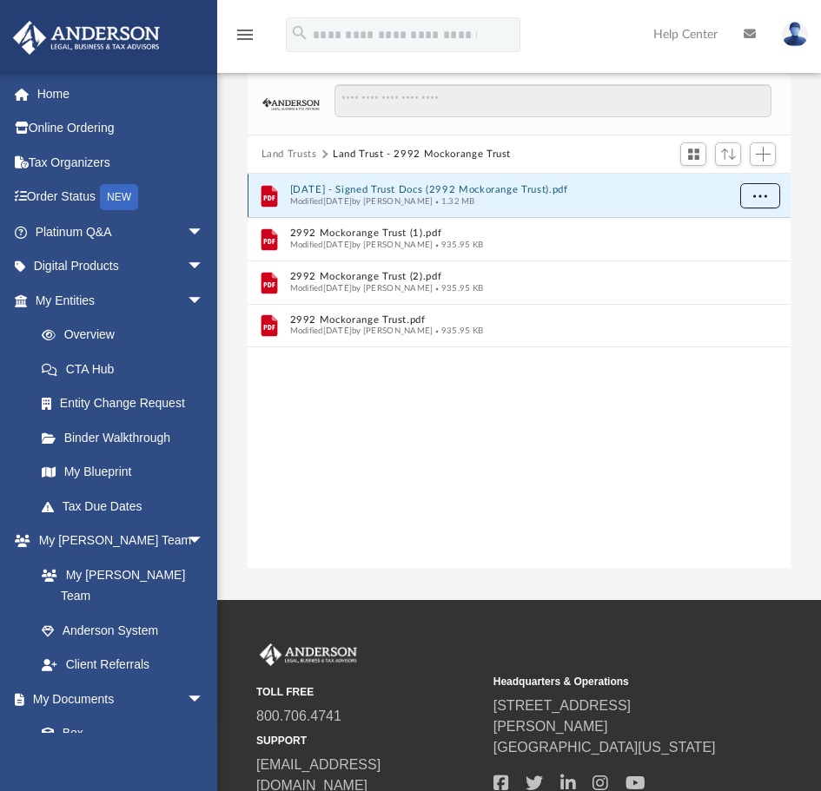
drag, startPoint x: 761, startPoint y: 191, endPoint x: 751, endPoint y: 195, distance: 10.2
click at [751, 195] on button "More options" at bounding box center [759, 196] width 40 height 26
click at [746, 260] on li "Download" at bounding box center [743, 259] width 50 height 18
click at [294, 155] on button "Land Trusts" at bounding box center [289, 155] width 56 height 16
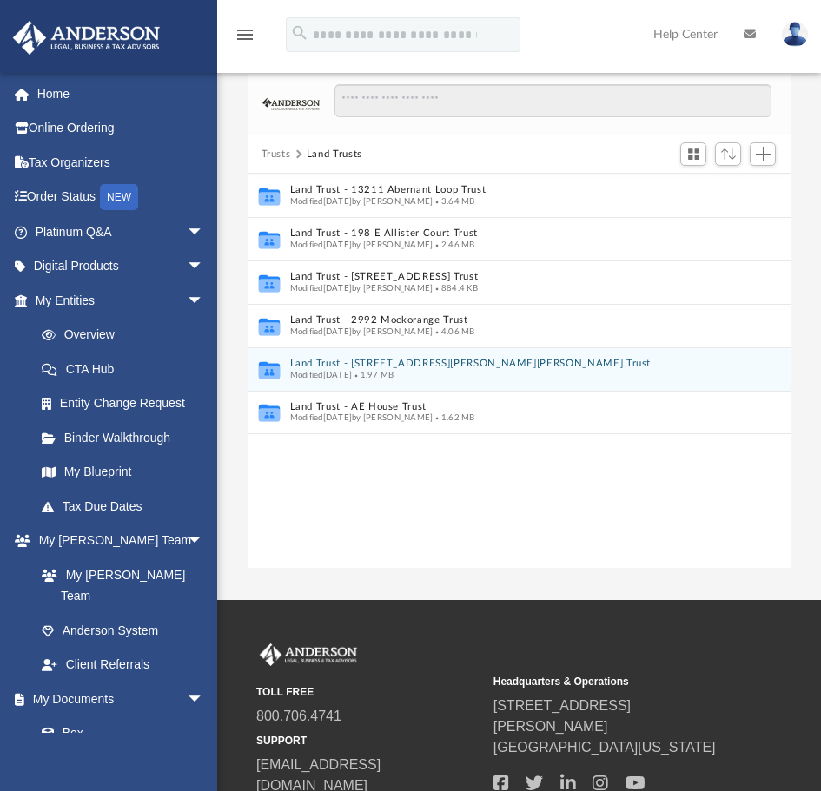
click at [403, 363] on button "Land Trust - 941 Tamy Anne Drive Trust" at bounding box center [507, 364] width 436 height 11
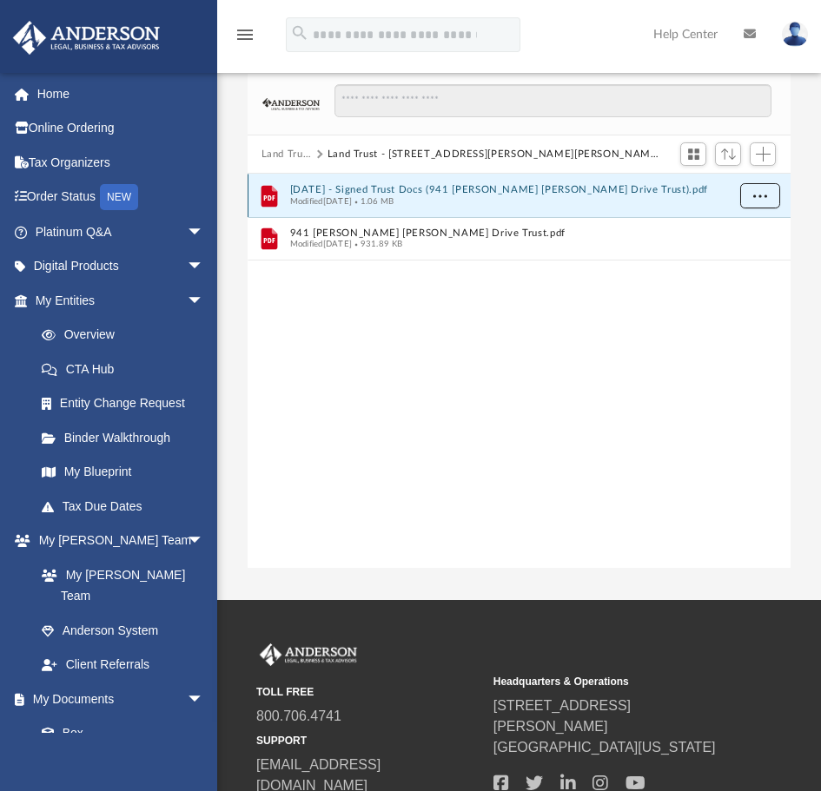
click at [765, 193] on span "More options" at bounding box center [759, 196] width 14 height 10
click at [744, 261] on li "Download" at bounding box center [743, 259] width 50 height 18
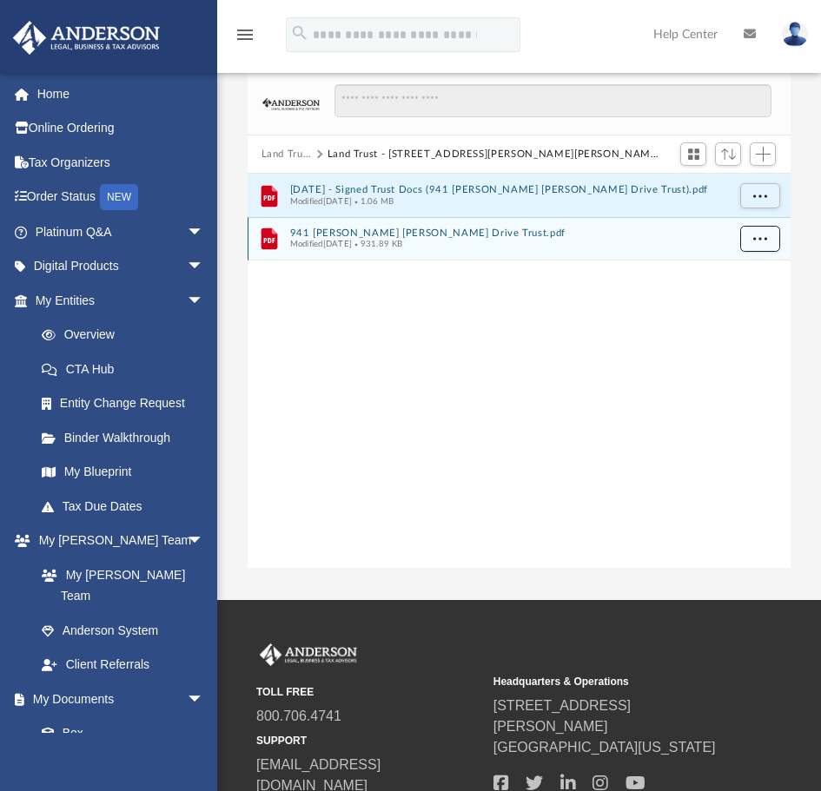
click at [757, 230] on button "More options" at bounding box center [759, 240] width 40 height 26
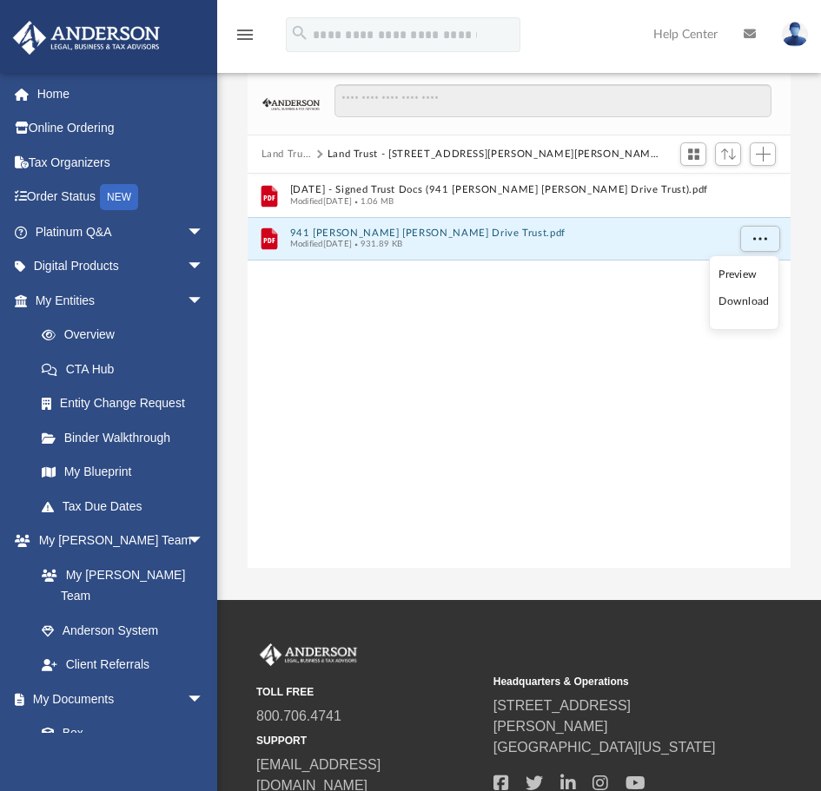
click at [743, 302] on li "Download" at bounding box center [743, 302] width 50 height 18
click at [298, 155] on button "Land Trusts" at bounding box center [286, 155] width 50 height 16
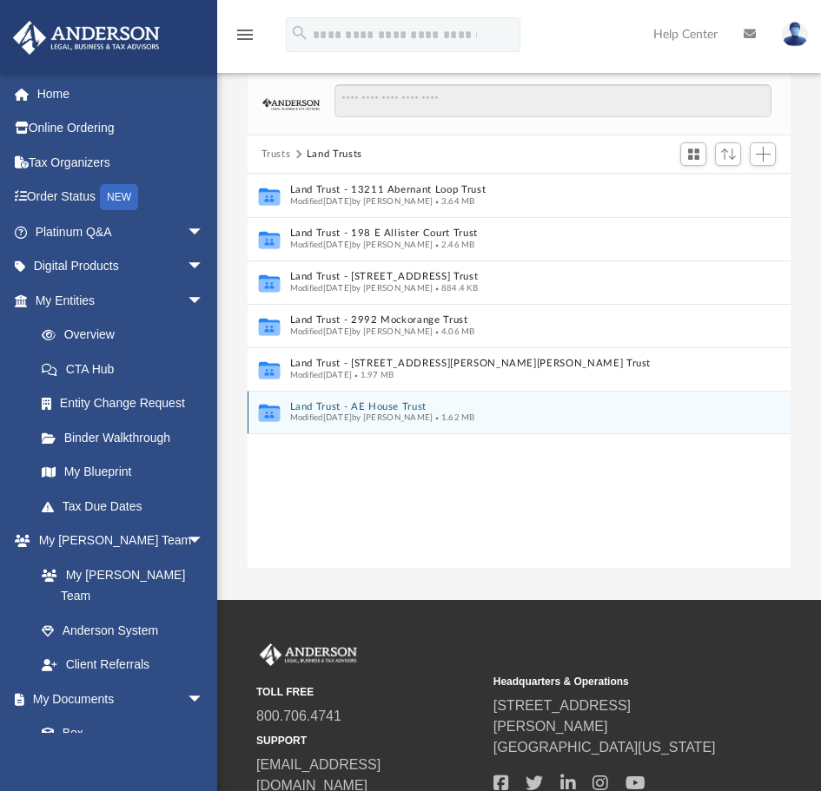
click at [394, 406] on button "Land Trust - AE House Trust" at bounding box center [507, 406] width 436 height 11
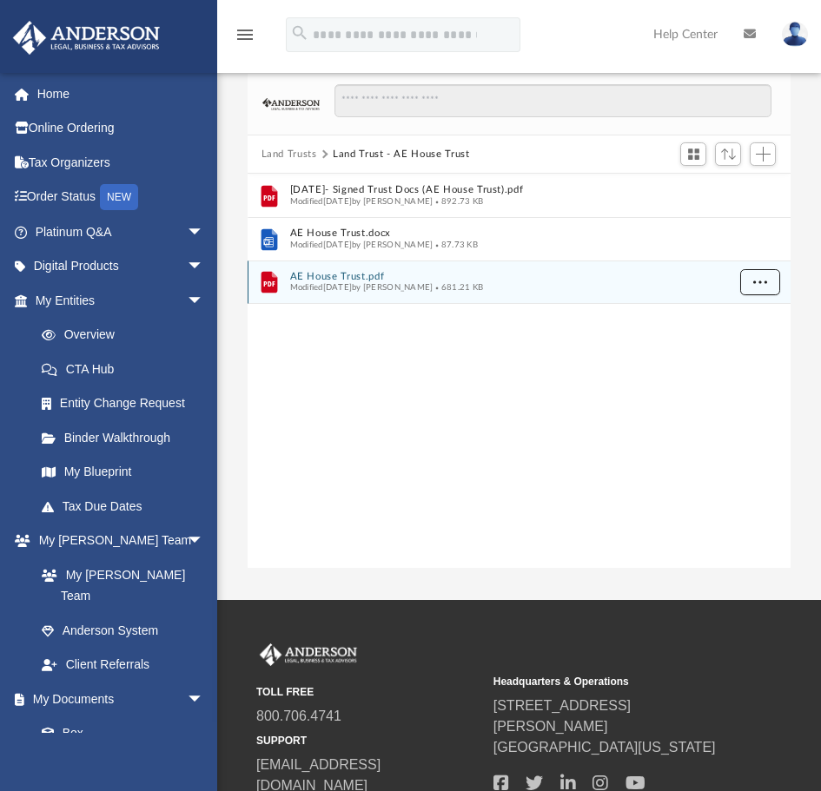
click at [761, 285] on span "More options" at bounding box center [759, 282] width 14 height 10
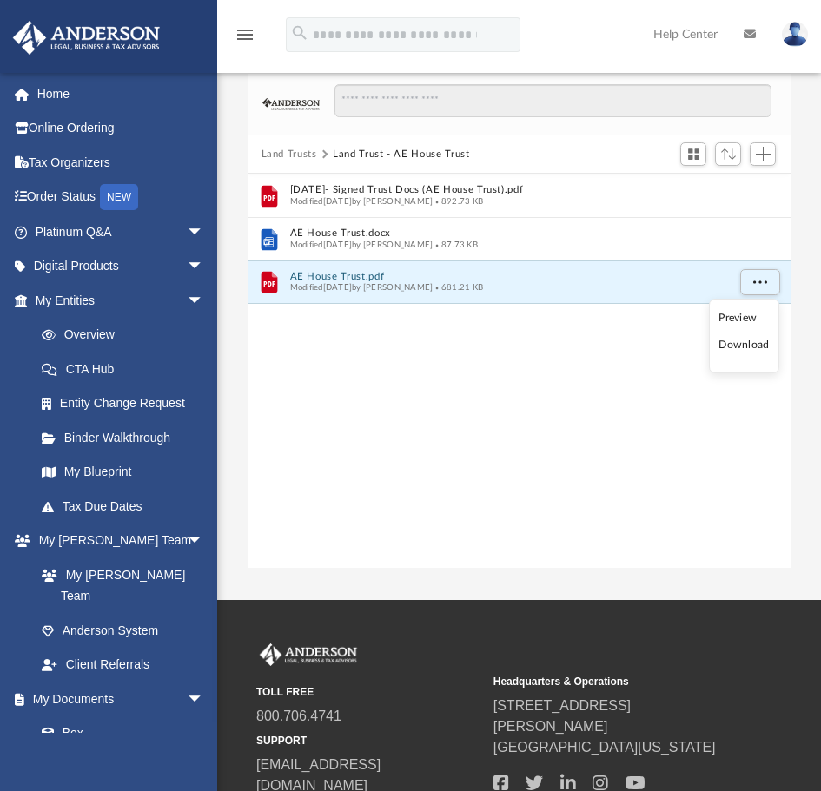
click at [744, 347] on li "Download" at bounding box center [743, 345] width 50 height 18
click at [292, 149] on button "Land Trusts" at bounding box center [289, 155] width 56 height 16
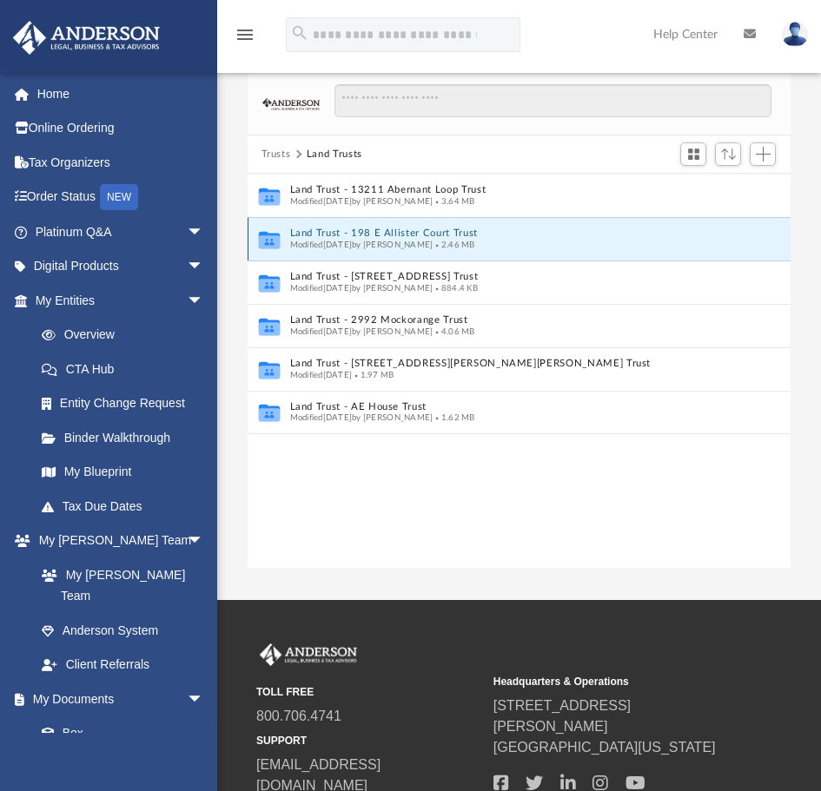
drag, startPoint x: 482, startPoint y: 233, endPoint x: 430, endPoint y: 235, distance: 52.1
click at [431, 235] on button "Land Trust - 198 E Allister Court Trust" at bounding box center [507, 233] width 436 height 11
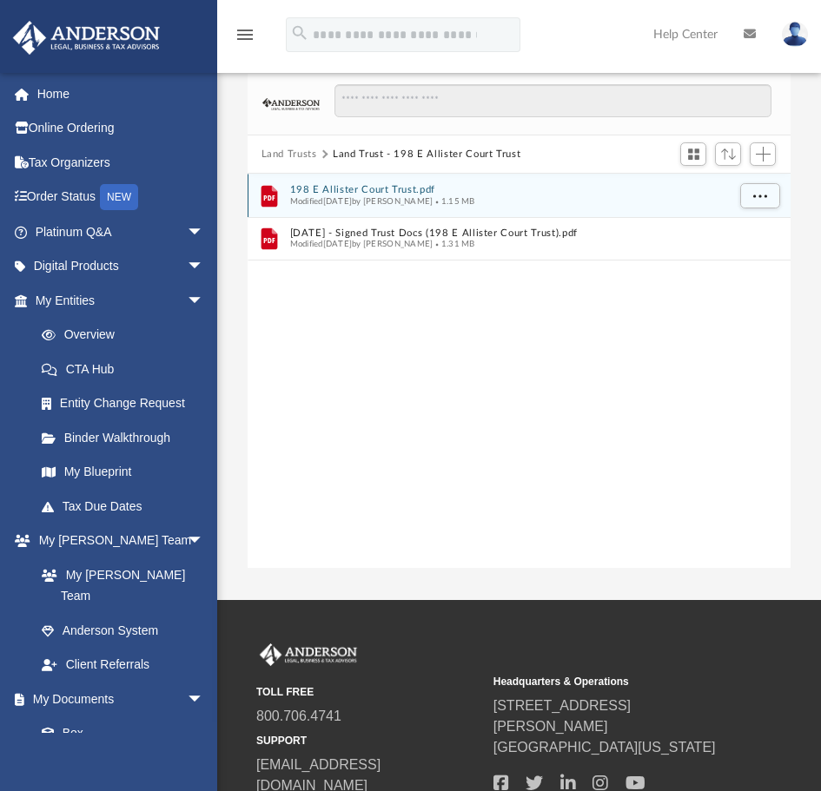
click at [385, 188] on button "198 E Allister Court Trust.pdf" at bounding box center [507, 190] width 436 height 11
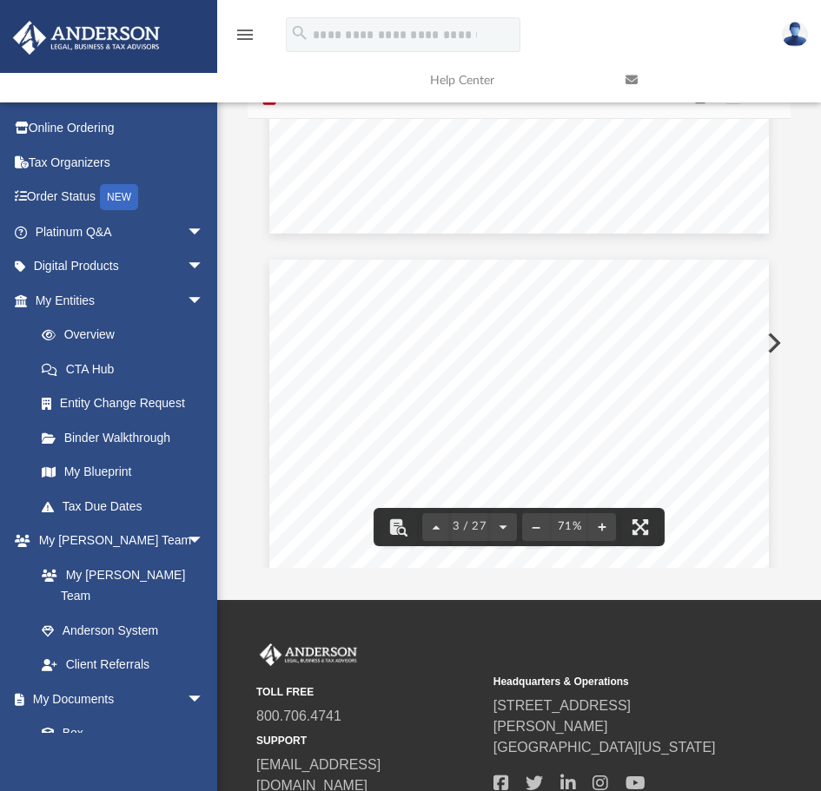
scroll to position [1216, 0]
drag, startPoint x: 446, startPoint y: 393, endPoint x: 456, endPoint y: 393, distance: 10.5
click at [463, 397] on div "CONFIRMATION OF NAMES AND FIDUCIARIES FOR THE 198 E ALLISTER COURT TRUST Trust …" at bounding box center [519, 584] width 500 height 647
drag, startPoint x: 450, startPoint y: 393, endPoint x: 504, endPoint y: 399, distance: 54.1
click at [504, 399] on div "CONFIRMATION OF NAMES AND FIDUCIARIES FOR THE 198 E ALLISTER COURT TRUST Trust …" at bounding box center [519, 584] width 500 height 647
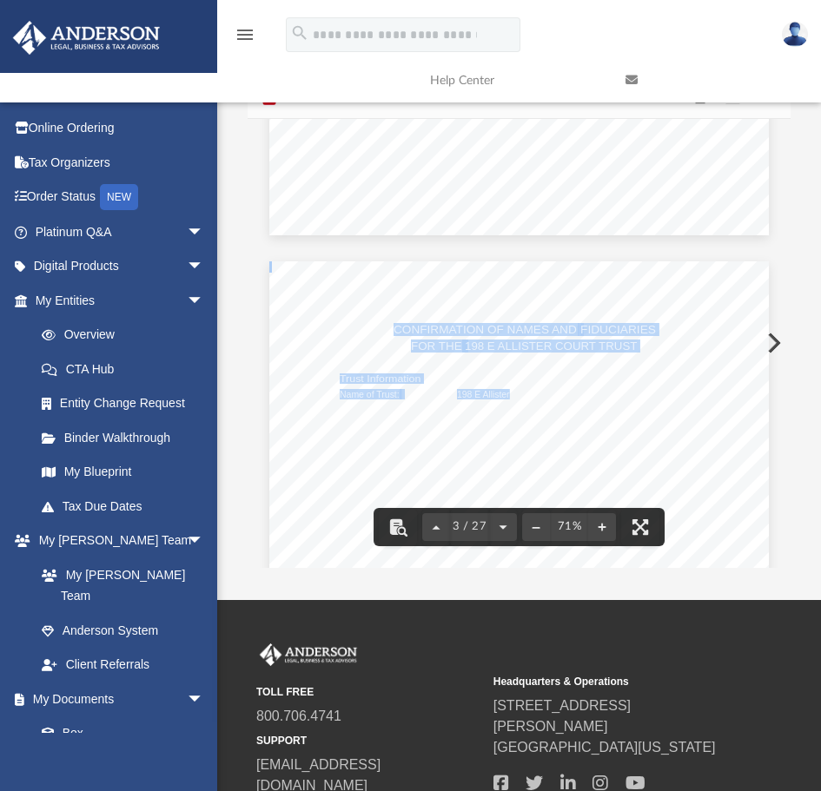
drag, startPoint x: 505, startPoint y: 399, endPoint x: 597, endPoint y: 389, distance: 92.6
click at [594, 388] on div "CONFIRMATION OF NAMES AND FIDUCIARIES FOR THE 198 E ALLISTER COURT TRUST Trust …" at bounding box center [519, 584] width 500 height 647
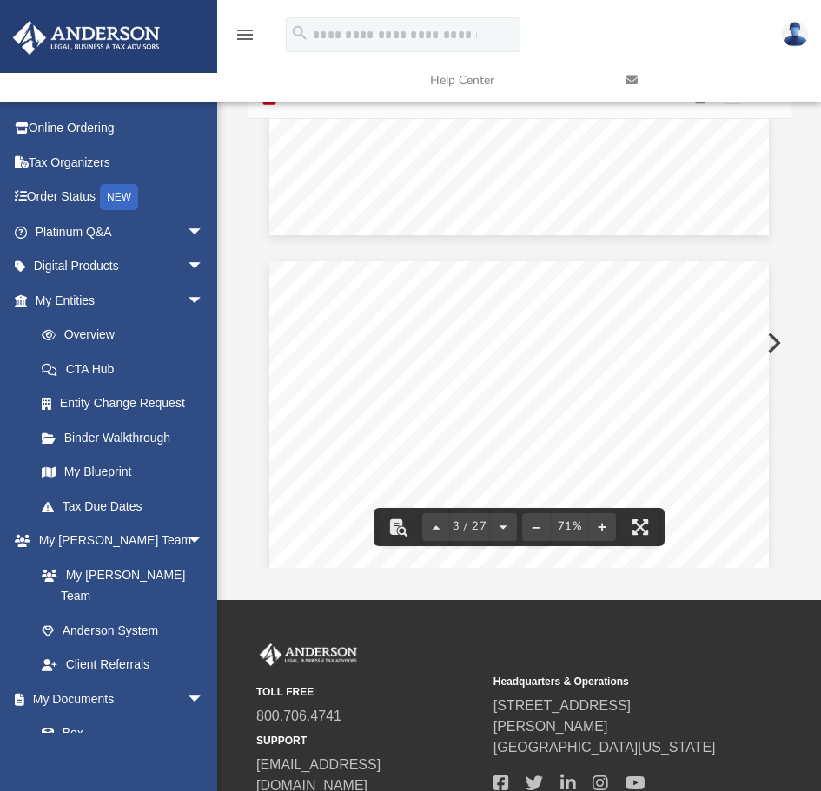
click at [612, 394] on span "198 E Allister Court Trust dated November 17, 2023" at bounding box center [534, 395] width 155 height 10
drag, startPoint x: 580, startPoint y: 394, endPoint x: 452, endPoint y: 393, distance: 128.6
click at [457, 393] on span "198 E Allister Court Trust dated November 17, 2023" at bounding box center [534, 395] width 155 height 10
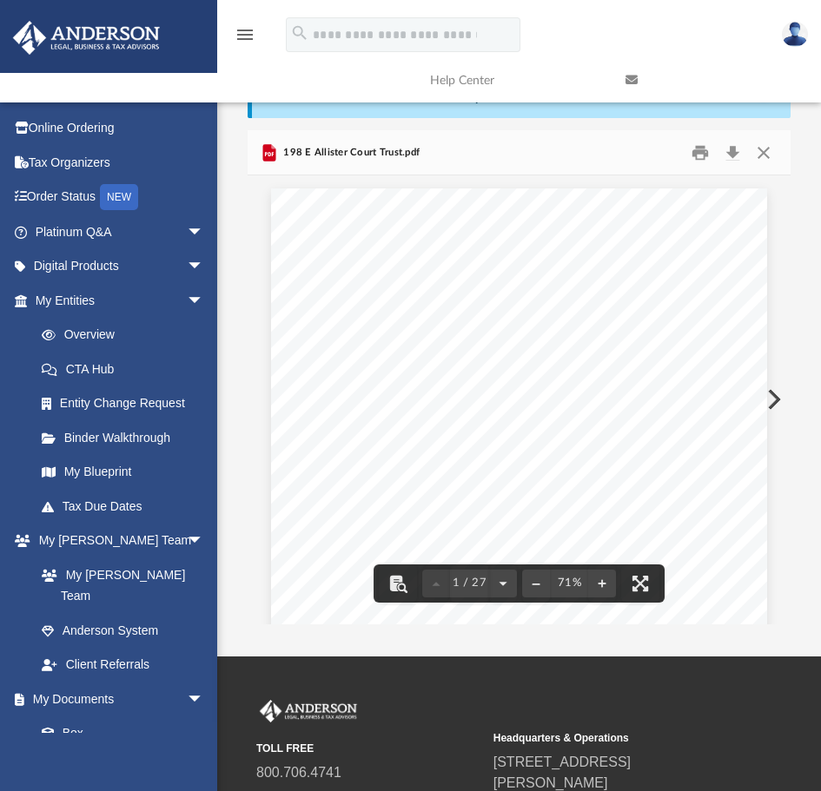
scroll to position [0, 0]
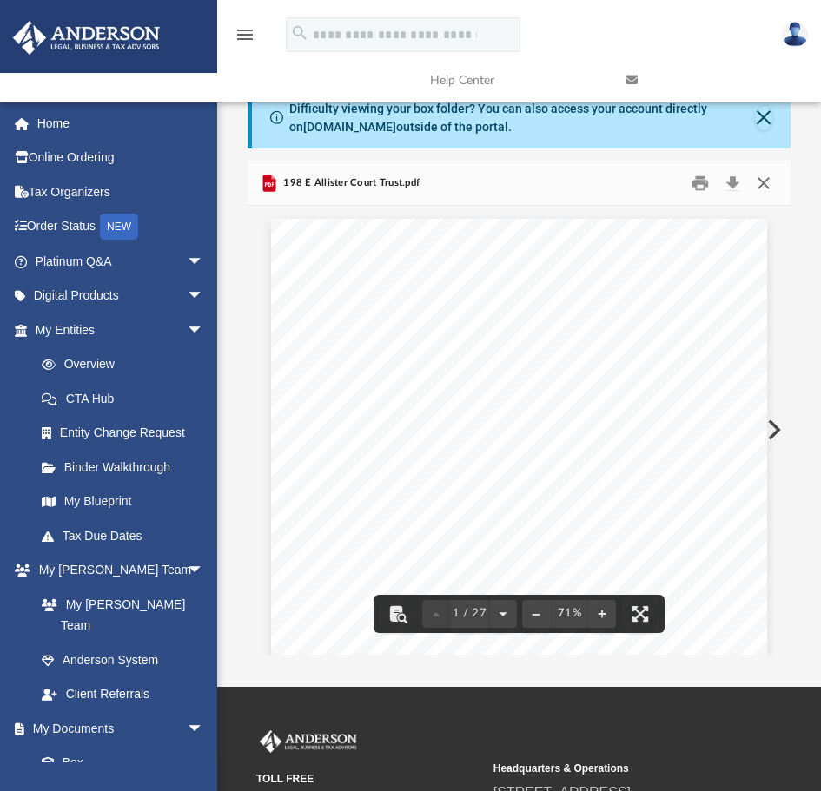
click at [762, 180] on button "Close" at bounding box center [763, 182] width 31 height 27
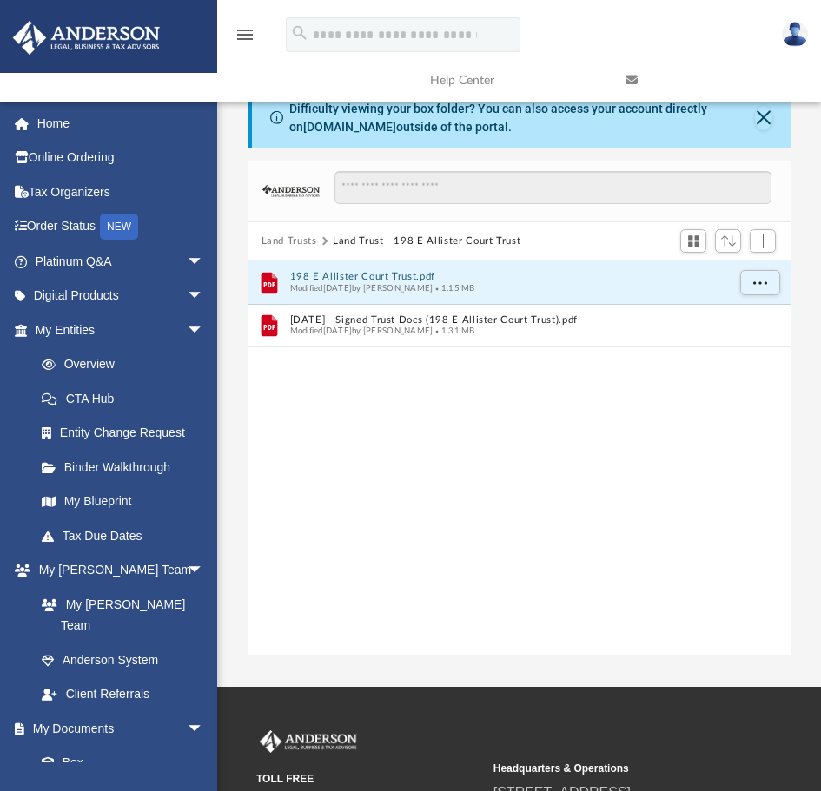
click at [297, 240] on button "Land Trusts" at bounding box center [289, 242] width 56 height 16
